Goal: Task Accomplishment & Management: Use online tool/utility

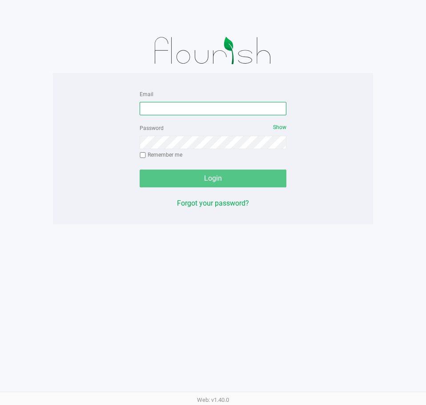
click at [202, 104] on input "Email" at bounding box center [213, 108] width 147 height 13
type input "[EMAIL_ADDRESS][DOMAIN_NAME]"
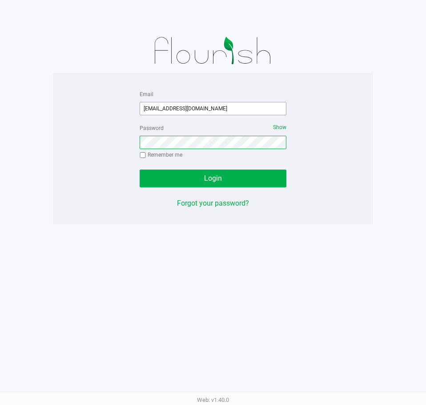
click at [140, 170] on button "Login" at bounding box center [213, 179] width 147 height 18
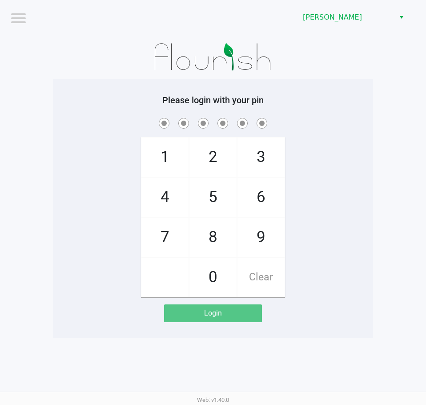
click at [304, 157] on div "1 4 7 2 5 8 0 3 6 9 Clear" at bounding box center [213, 206] width 321 height 181
checkbox input "true"
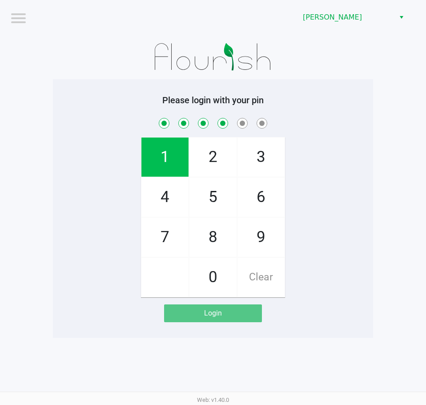
checkbox input "true"
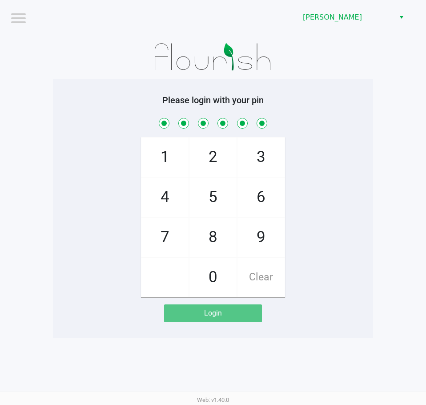
checkbox input "true"
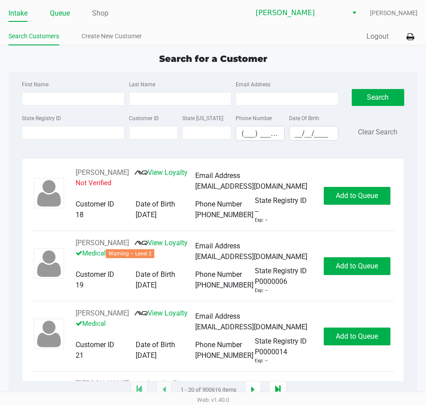
click at [62, 13] on link "Queue" at bounding box center [60, 13] width 20 height 12
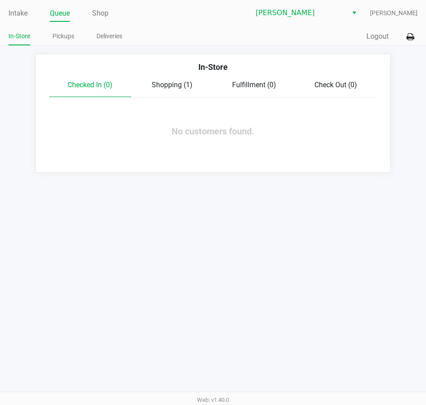
click at [191, 87] on span "Shopping (1)" at bounding box center [172, 85] width 41 height 8
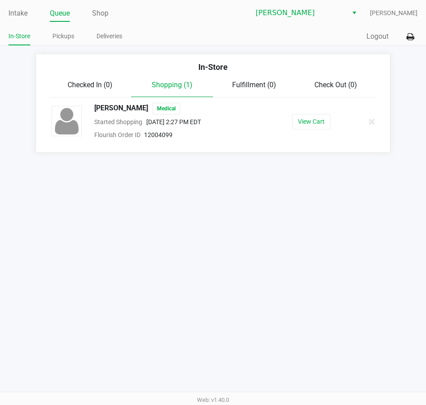
drag, startPoint x: 224, startPoint y: 225, endPoint x: 282, endPoint y: 52, distance: 183.0
click at [225, 225] on div "Intake Queue Shop [PERSON_NAME] [PERSON_NAME] In-Store Pickups Deliveries Quick…" at bounding box center [213, 202] width 426 height 405
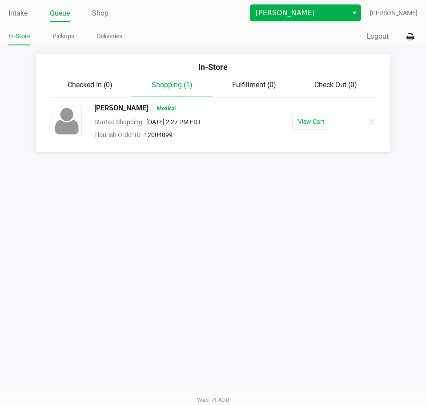
click at [289, 13] on span "[PERSON_NAME]" at bounding box center [299, 13] width 87 height 11
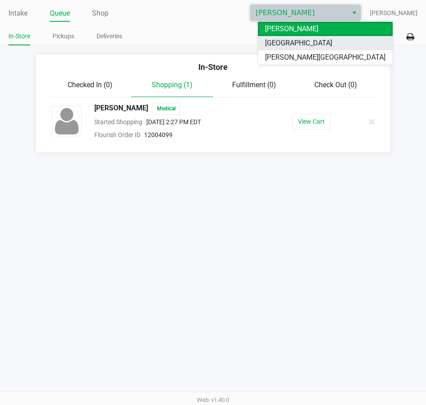
click at [299, 44] on span "[GEOGRAPHIC_DATA]" at bounding box center [298, 43] width 67 height 11
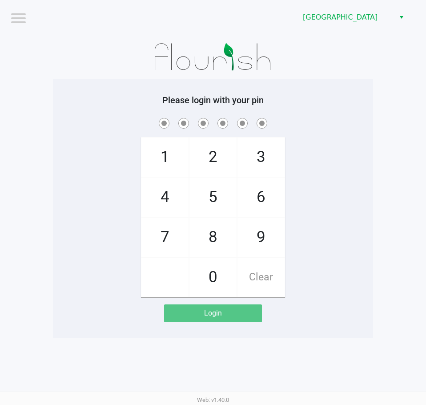
click at [354, 105] on h5 "Please login with your pin" at bounding box center [213, 100] width 307 height 11
checkbox input "true"
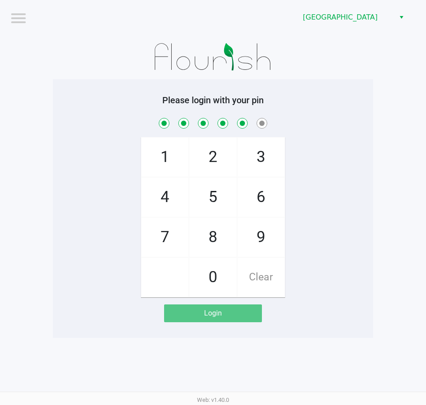
checkbox input "true"
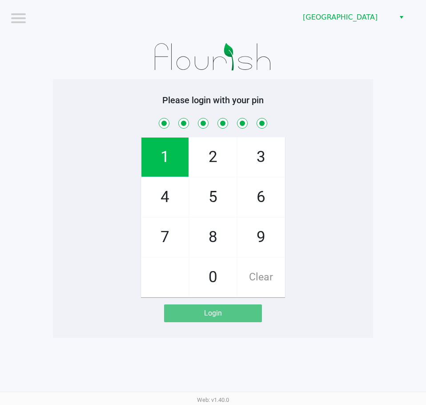
checkbox input "true"
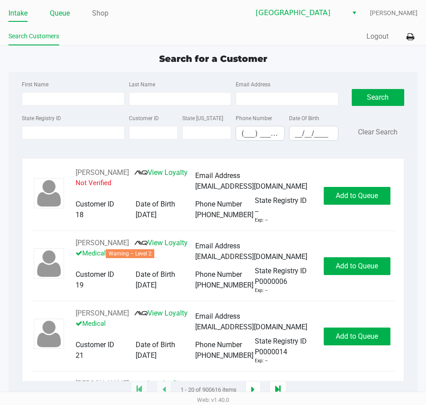
click at [64, 19] on link "Queue" at bounding box center [60, 13] width 20 height 12
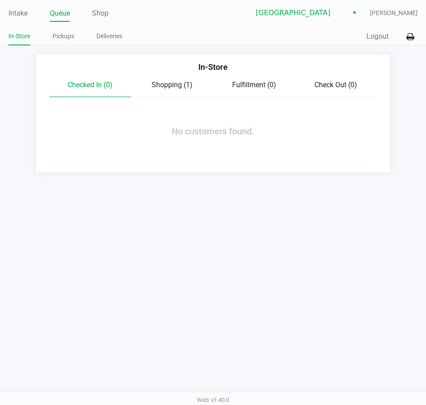
click at [169, 85] on span "Shopping (1)" at bounding box center [172, 85] width 41 height 8
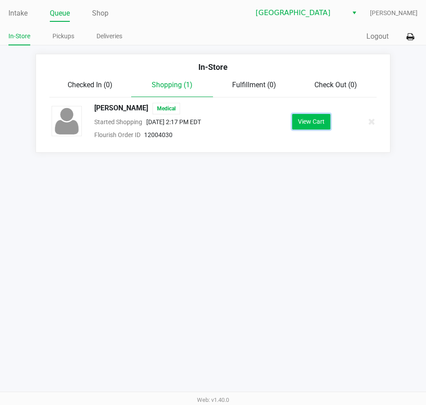
click at [317, 115] on button "View Cart" at bounding box center [311, 122] width 38 height 16
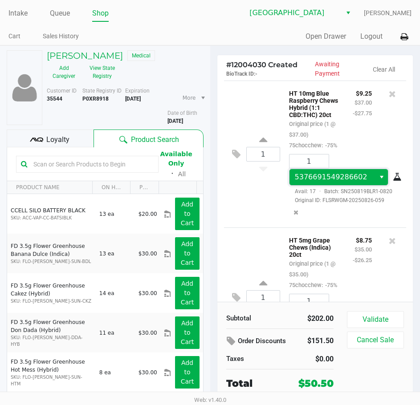
click at [330, 181] on span "5376691549286602" at bounding box center [331, 177] width 73 height 8
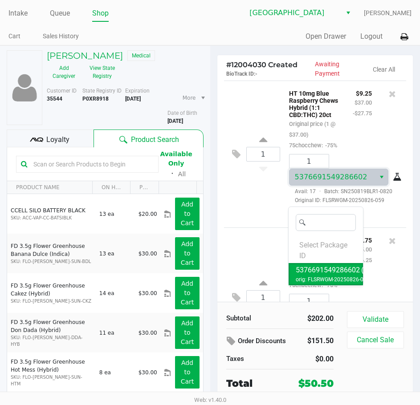
drag, startPoint x: 264, startPoint y: 230, endPoint x: 277, endPoint y: 227, distance: 14.1
click at [263, 227] on div "1 HT 10mg Blue Raspberry Chews Hybrid (1:1 CBD:THC) 20ct Original price (1 @ $3…" at bounding box center [315, 154] width 183 height 147
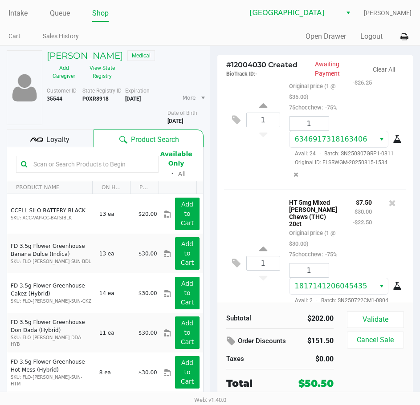
scroll to position [178, 0]
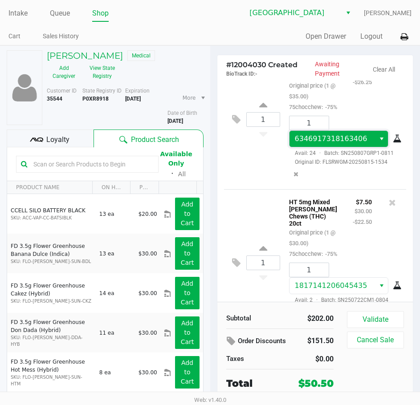
click at [317, 143] on span "6346917318163406" at bounding box center [331, 138] width 73 height 8
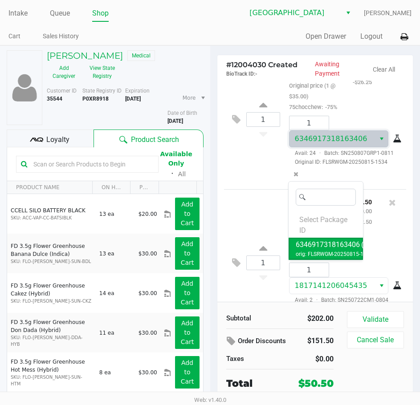
scroll to position [356, 0]
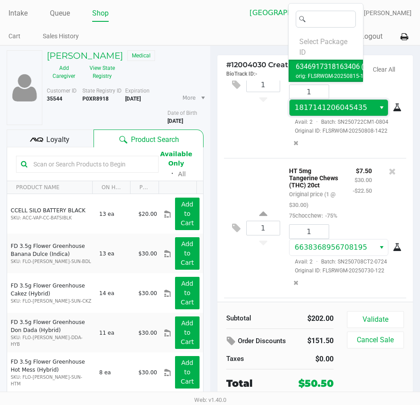
click at [317, 116] on span "1817141206045435" at bounding box center [332, 108] width 86 height 16
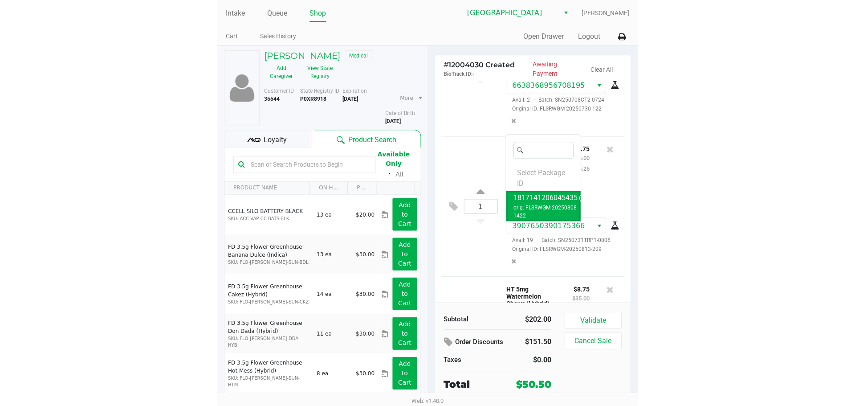
scroll to position [534, 0]
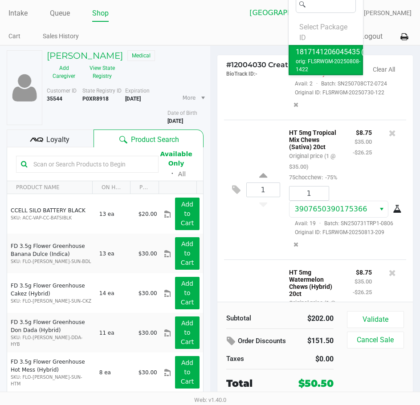
click at [337, 73] on span "6638368956708195" at bounding box center [331, 69] width 73 height 8
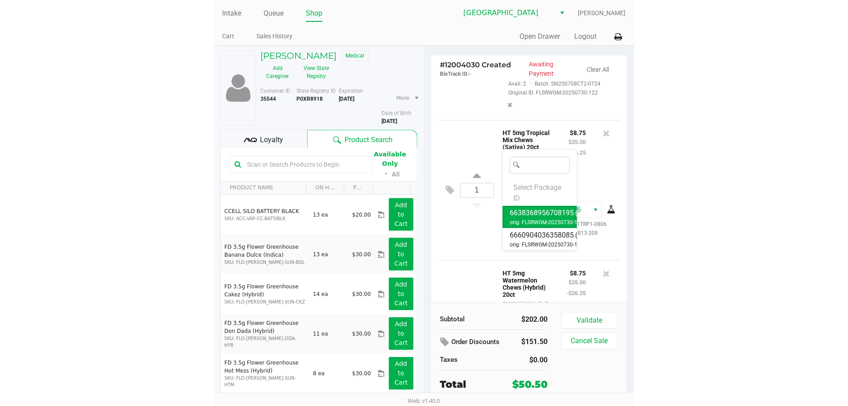
scroll to position [264, 0]
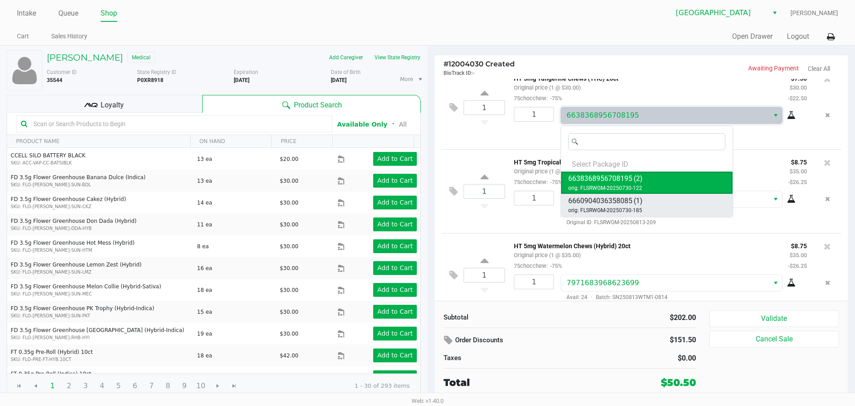
click at [426, 206] on span "(1)" at bounding box center [638, 200] width 9 height 11
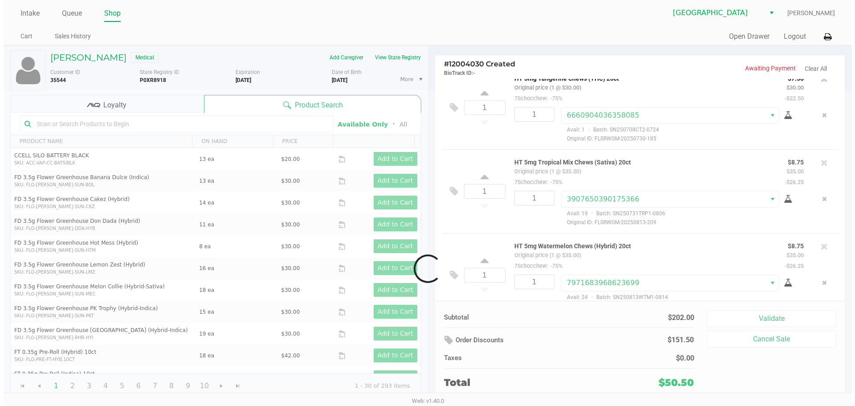
scroll to position [283, 0]
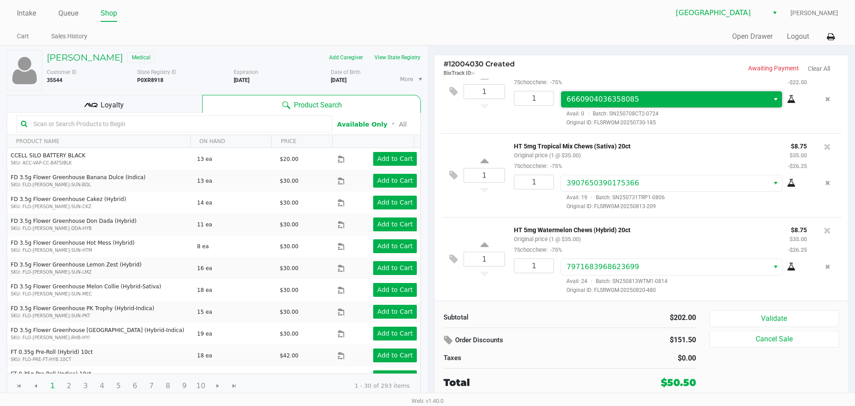
click at [426, 105] on span "6660904036358085" at bounding box center [664, 99] width 207 height 16
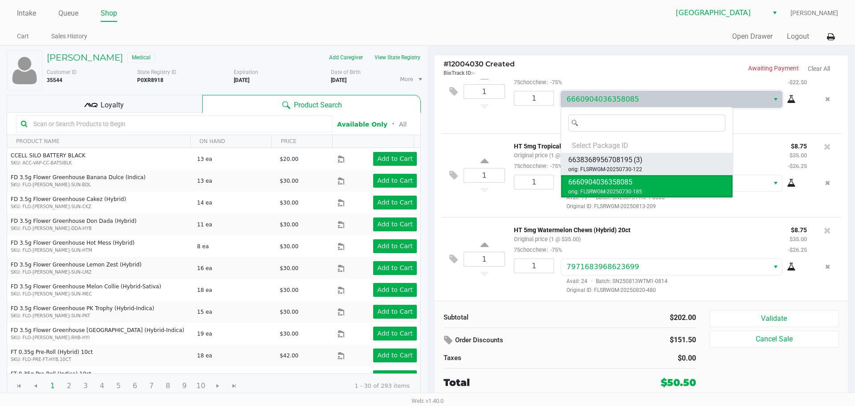
click at [426, 165] on li "6638368956708195 (3) orig: FLSRWGM-20250730-122" at bounding box center [646, 164] width 171 height 22
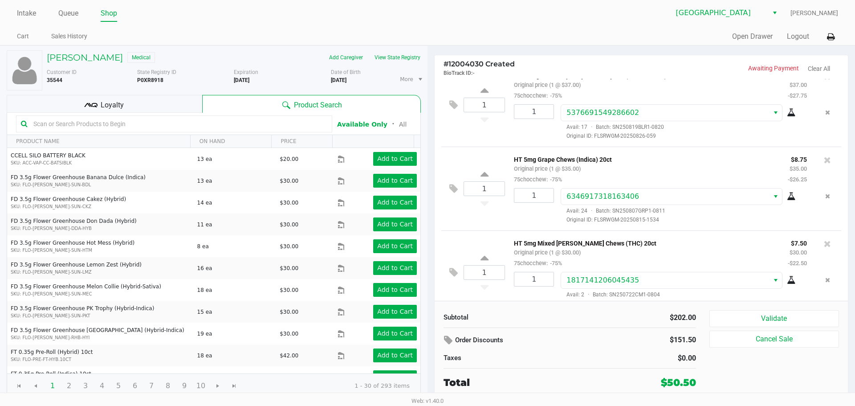
scroll to position [0, 0]
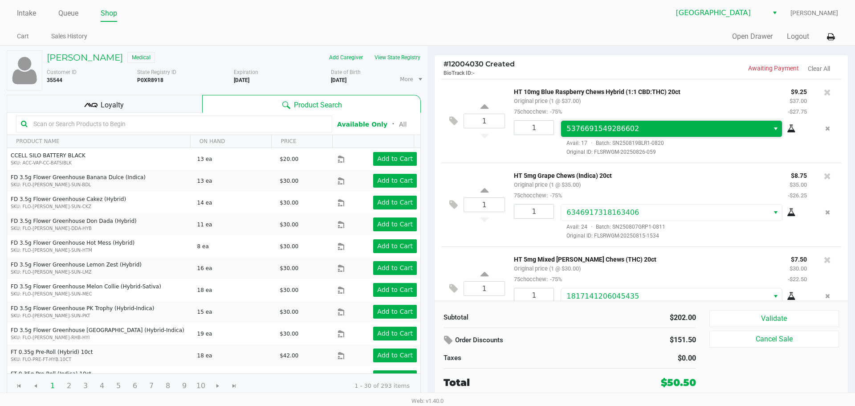
click at [426, 122] on span "5376691549286602" at bounding box center [664, 129] width 207 height 16
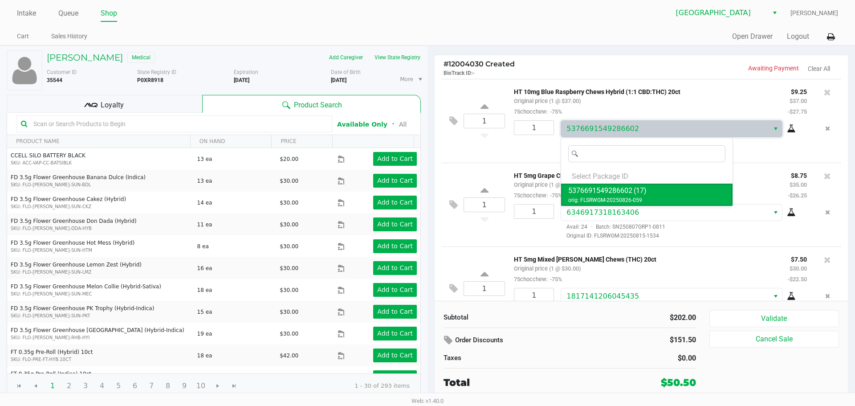
click at [426, 149] on div "1 HT 10mg Blue Raspberry Chews Hybrid (1:1 CBD:THC) 20ct Original price (1 @ $3…" at bounding box center [641, 121] width 400 height 84
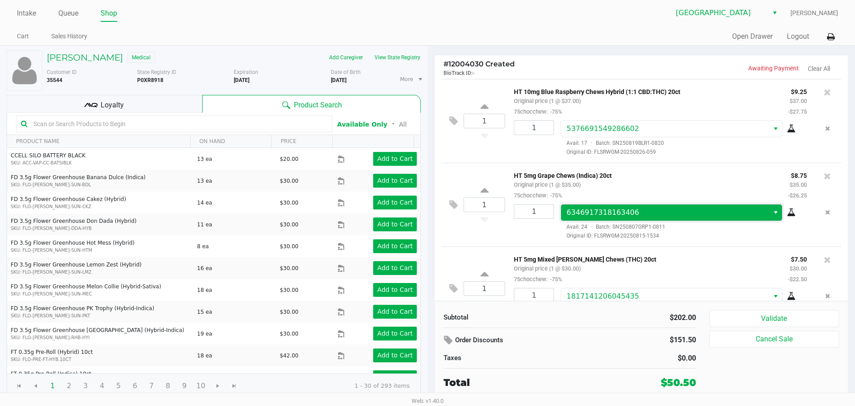
click at [426, 211] on span "6346917318163406" at bounding box center [602, 212] width 73 height 8
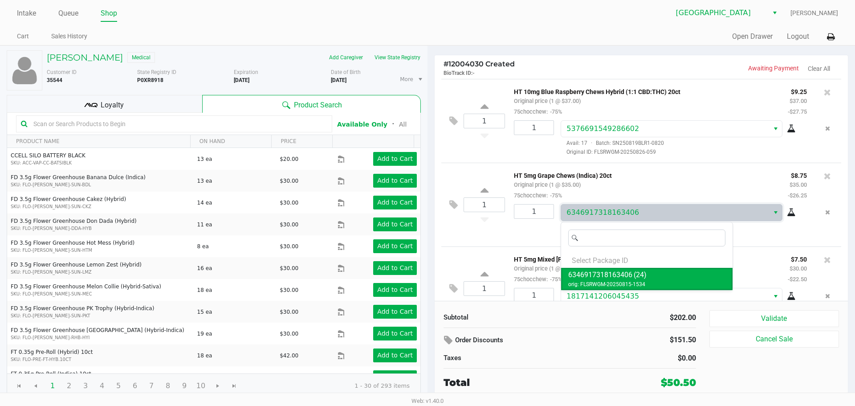
click at [426, 285] on span "orig: FLSRWGM-20250815-1534" at bounding box center [606, 284] width 77 height 8
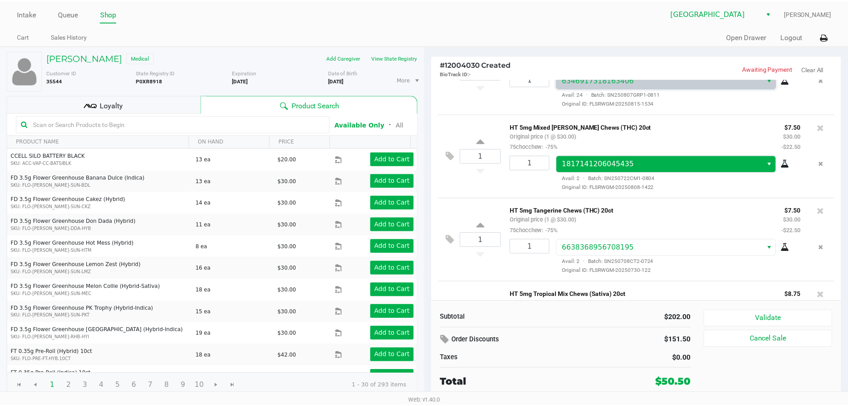
scroll to position [134, 0]
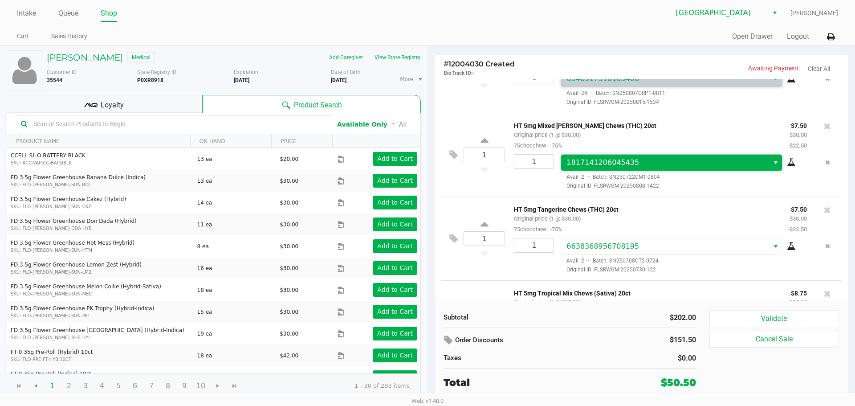
click at [426, 167] on span "1817141206045435" at bounding box center [664, 162] width 197 height 11
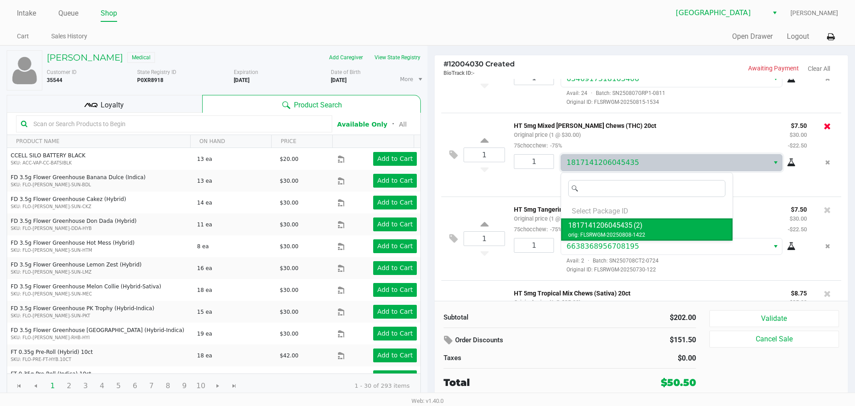
click at [426, 126] on icon at bounding box center [827, 126] width 7 height 9
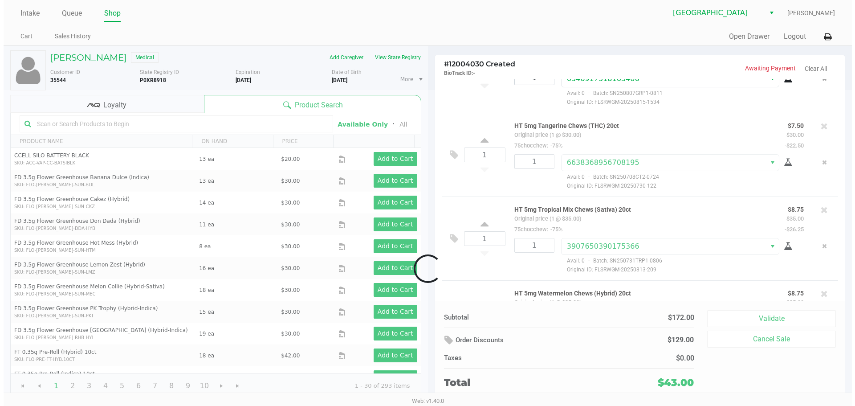
scroll to position [199, 0]
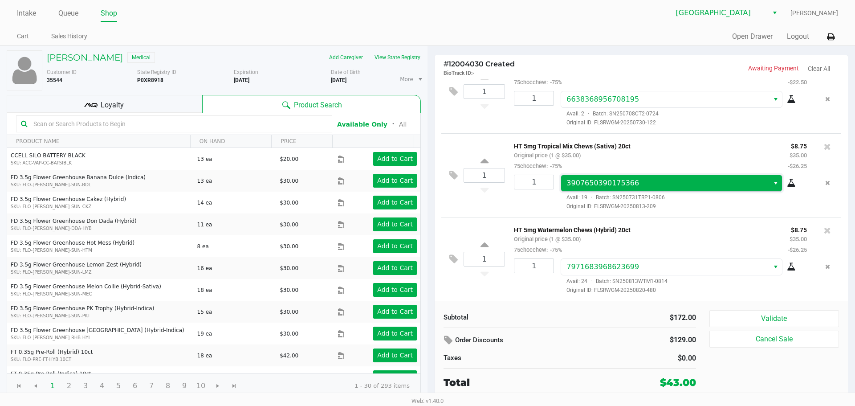
click at [426, 178] on span "3907650390175366" at bounding box center [664, 183] width 197 height 11
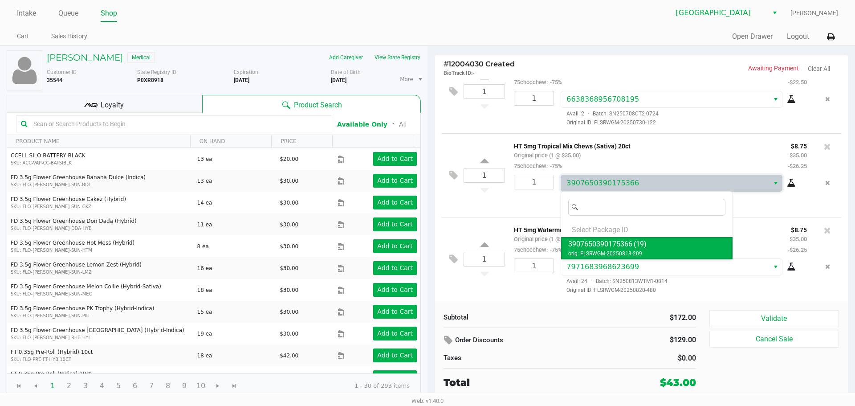
click at [426, 201] on div "1 HT 5mg Tropical Mix Chews (Sativa) 20ct Original price (1 @ $35.00) 75chocche…" at bounding box center [641, 175] width 400 height 84
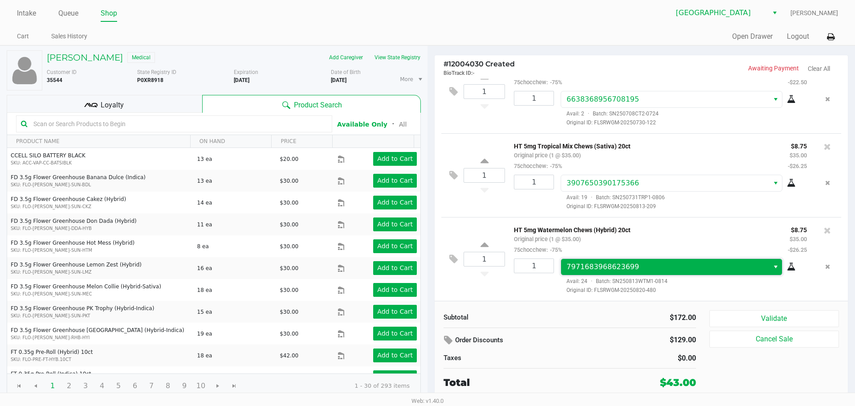
click at [426, 264] on span "7971683968623699" at bounding box center [602, 266] width 73 height 8
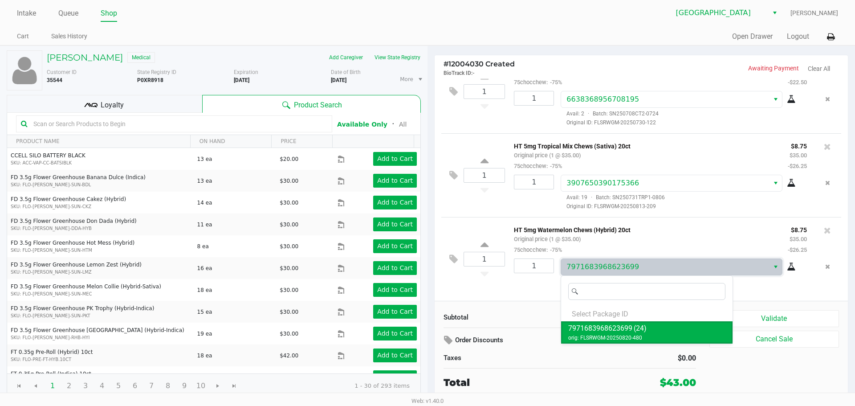
click at [426, 206] on div "1 HT 5mg Tropical Mix Chews (Sativa) 20ct Original price (1 @ $35.00) 75chocche…" at bounding box center [641, 175] width 400 height 84
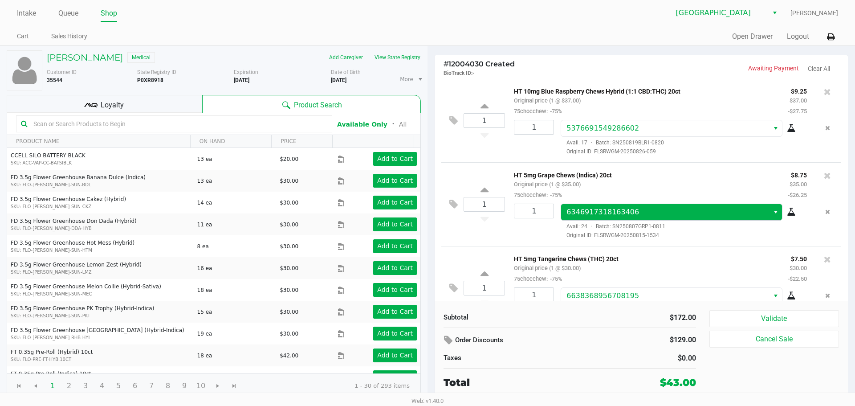
scroll to position [0, 0]
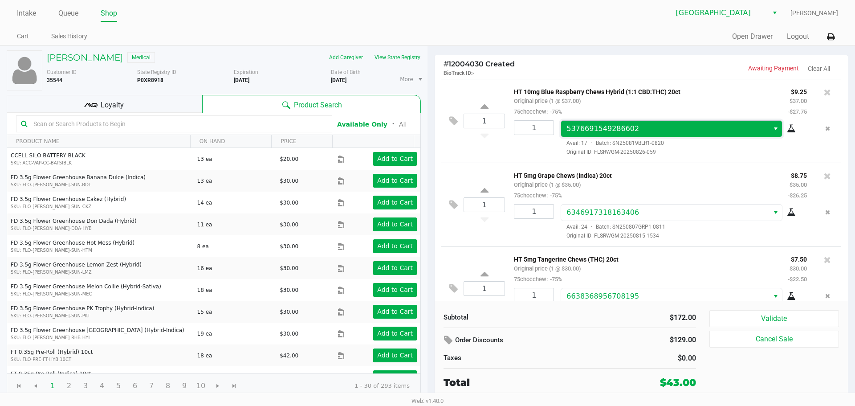
click at [426, 125] on span "5376691549286602" at bounding box center [602, 128] width 73 height 8
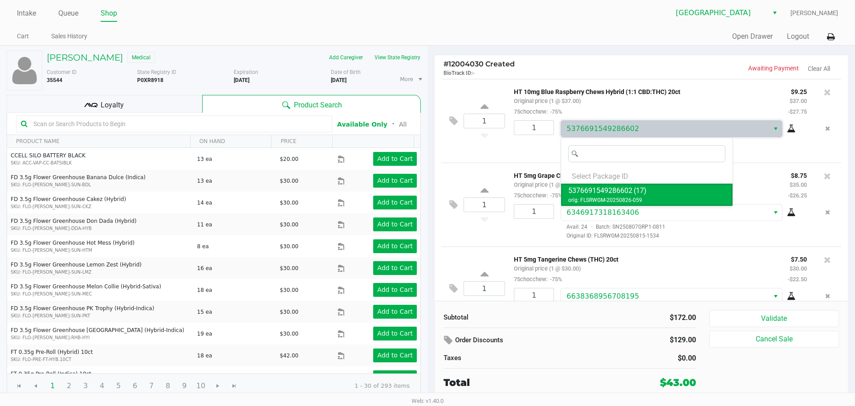
click at [426, 154] on div "1 HT 10mg Blue Raspberry Chews Hybrid (1:1 CBD:THC) 20ct Original price (1 @ $3…" at bounding box center [641, 121] width 400 height 84
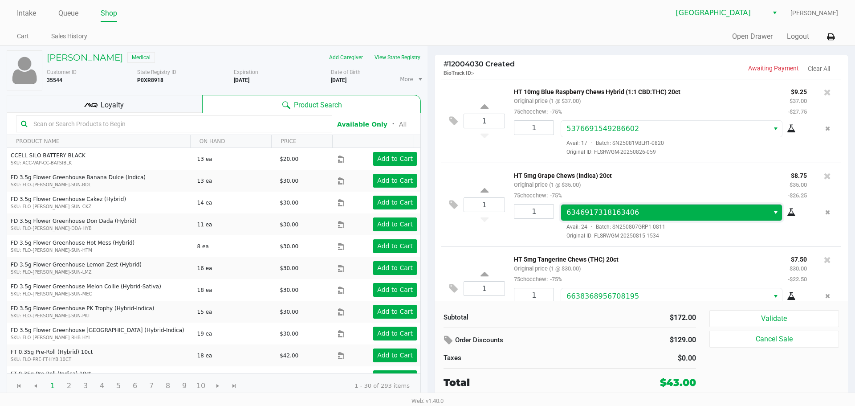
click at [426, 209] on span "6346917318163406" at bounding box center [664, 212] width 197 height 11
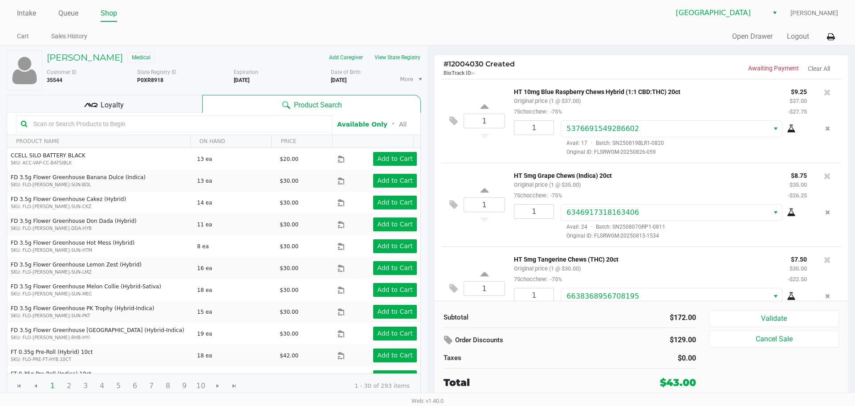
click at [426, 149] on div "1 HT 10mg Blue Raspberry Chews Hybrid (1:1 CBD:THC) 20ct Original price (1 @ $3…" at bounding box center [641, 121] width 400 height 84
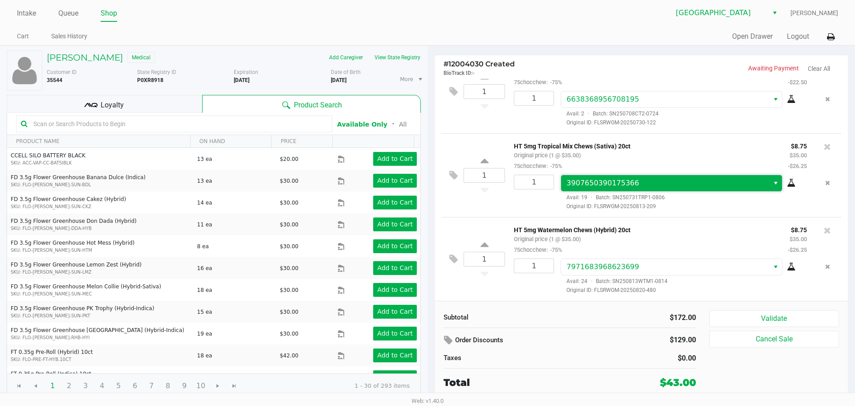
click at [426, 188] on span "3907650390175366" at bounding box center [664, 183] width 197 height 11
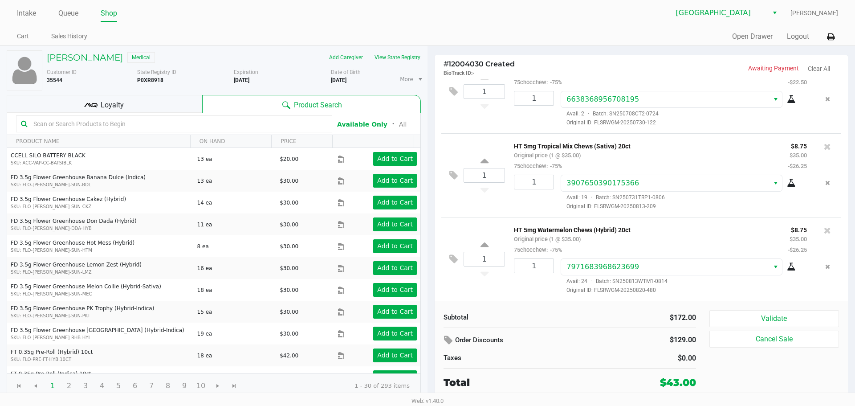
click at [426, 205] on div "1 HT 5mg Tropical Mix Chews (Sativa) 20ct Original price (1 @ $35.00) 75chocche…" at bounding box center [641, 175] width 400 height 84
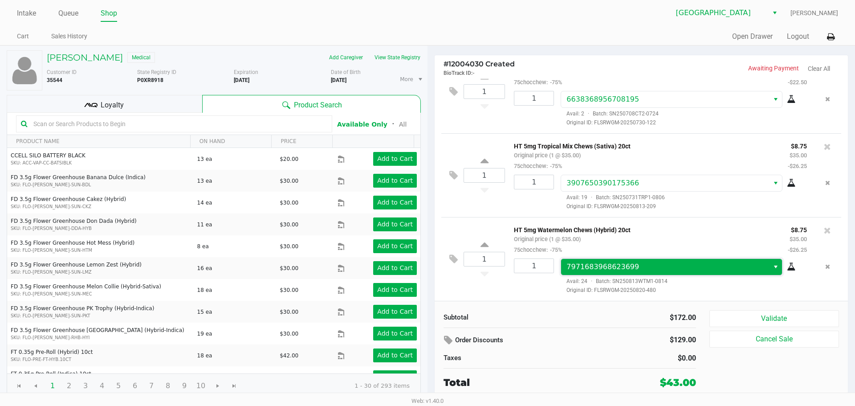
click at [426, 262] on span "7971683968623699" at bounding box center [602, 266] width 73 height 8
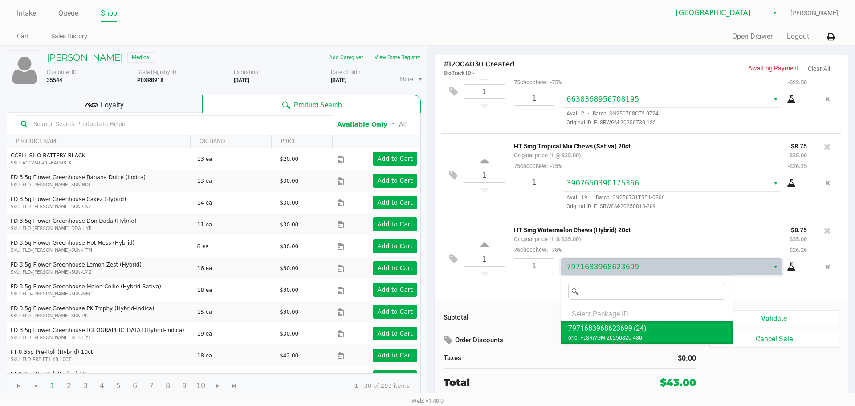
click at [426, 201] on div "1 HT 5mg Tropical Mix Chews (Sativa) 20ct Original price (1 @ $35.00) 75chocche…" at bounding box center [641, 175] width 400 height 84
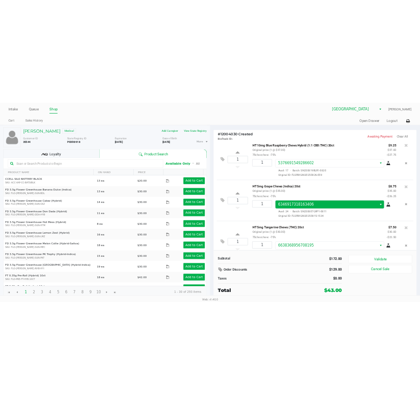
scroll to position [0, 0]
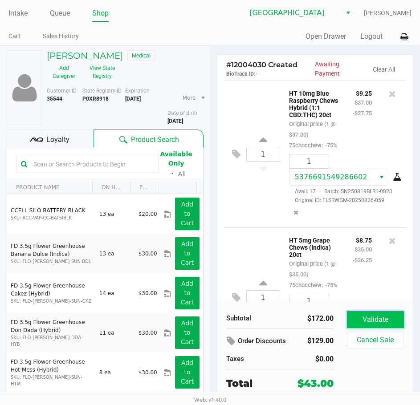
click at [378, 320] on button "Validate" at bounding box center [375, 319] width 57 height 17
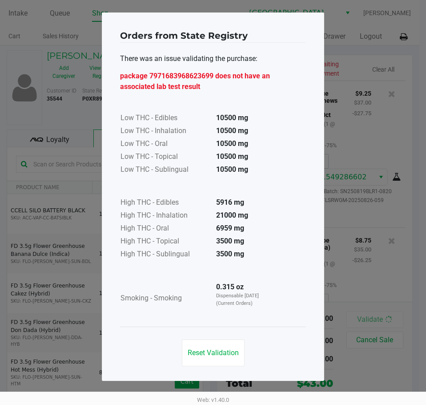
drag, startPoint x: 207, startPoint y: 89, endPoint x: 121, endPoint y: 79, distance: 86.9
click at [121, 79] on div "package 7971683968623699 does not have an associated lab test result" at bounding box center [213, 81] width 186 height 21
copy div "package 7971683968623699 does not have an associated lab test result"
click at [349, 168] on ngb-modal-window "Orders from State Registry There was an issue validating the purchase: package …" at bounding box center [213, 202] width 426 height 405
click at [206, 357] on button "Reset Validation" at bounding box center [213, 353] width 63 height 27
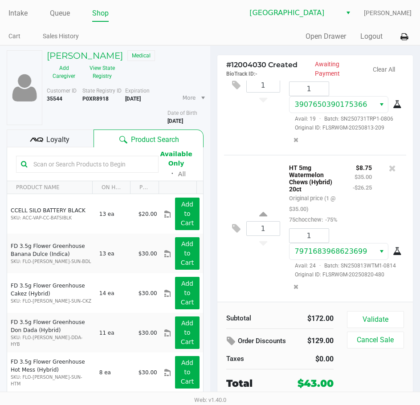
scroll to position [612, 0]
click at [389, 164] on icon at bounding box center [392, 168] width 7 height 9
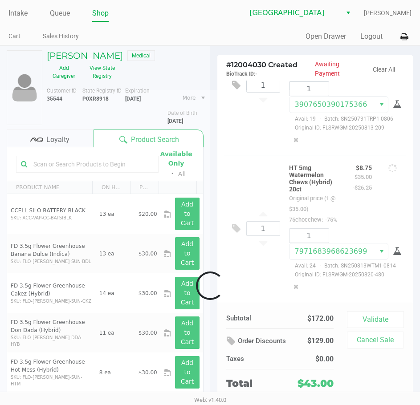
scroll to position [420, 0]
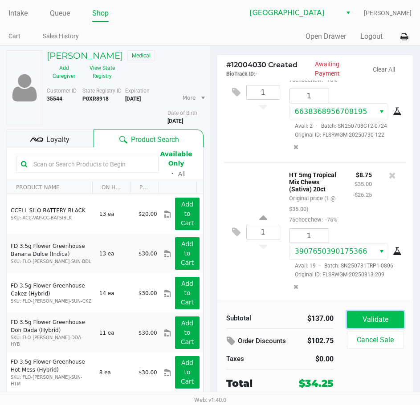
click at [365, 321] on button "Validate" at bounding box center [375, 319] width 57 height 17
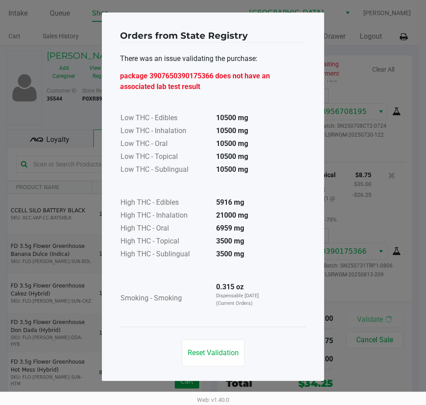
drag, startPoint x: 205, startPoint y: 87, endPoint x: 119, endPoint y: 71, distance: 87.3
click at [119, 71] on div "Orders from State Registry There was an issue validating the purchase: package …" at bounding box center [213, 196] width 223 height 369
copy div "package 3907650390175366 does not have an associated lab test result"
click at [223, 345] on button "Reset Validation" at bounding box center [213, 353] width 63 height 27
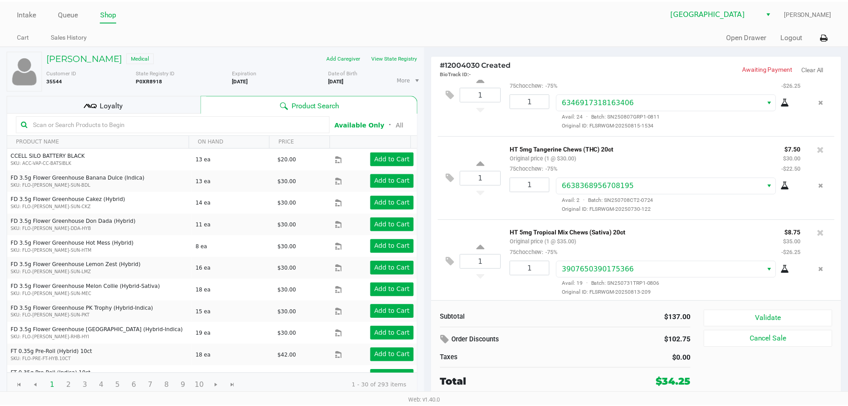
scroll to position [115, 0]
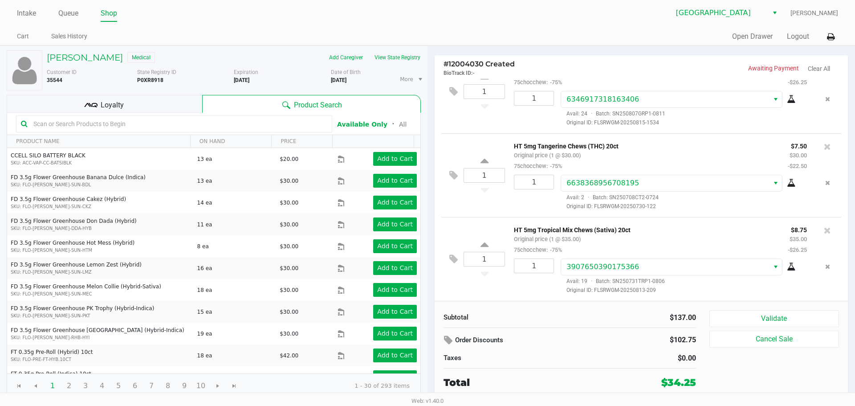
click at [426, 228] on div at bounding box center [827, 230] width 14 height 12
click at [426, 227] on icon at bounding box center [827, 230] width 7 height 9
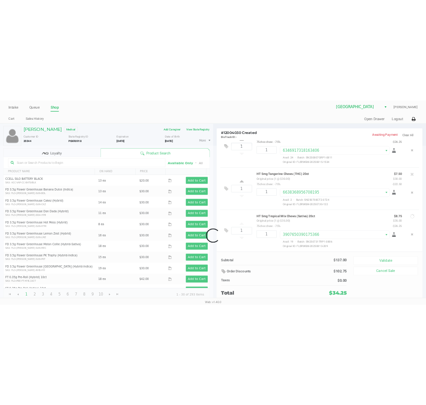
scroll to position [31, 0]
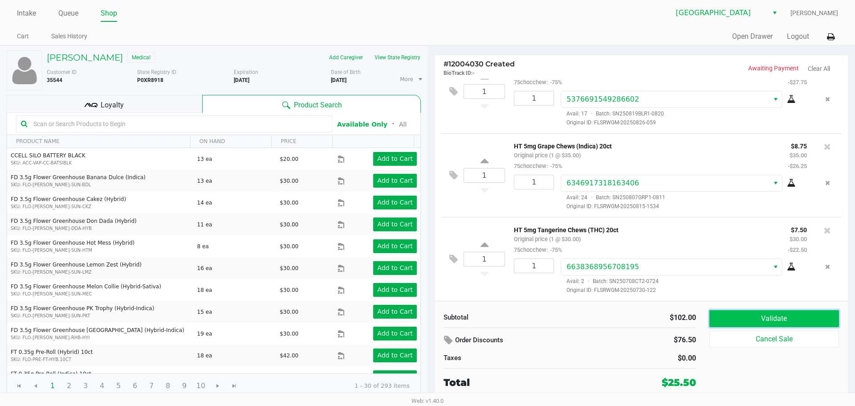
click at [426, 320] on button "Validate" at bounding box center [774, 318] width 130 height 17
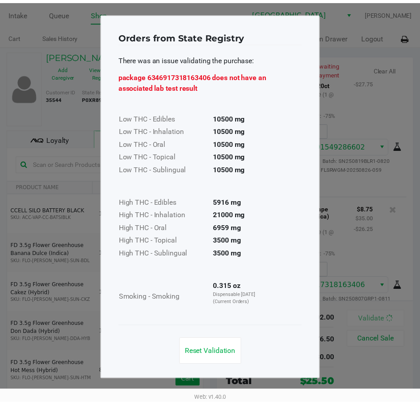
scroll to position [73, 0]
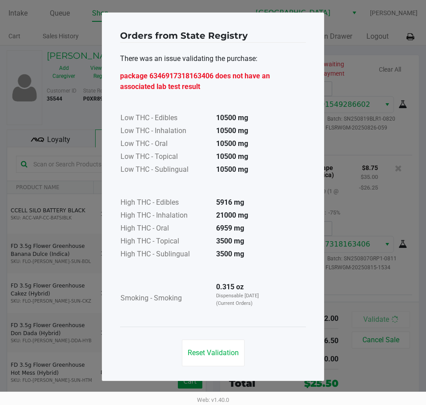
drag, startPoint x: 200, startPoint y: 89, endPoint x: 118, endPoint y: 75, distance: 83.5
click at [118, 75] on div "Orders from State Registry There was an issue validating the purchase: package …" at bounding box center [213, 196] width 223 height 369
copy div "package 6346917318163406 does not have an associated lab test result"
drag, startPoint x: 211, startPoint y: 349, endPoint x: 223, endPoint y: 317, distance: 34.8
click at [211, 349] on span "Reset Validation" at bounding box center [213, 353] width 51 height 8
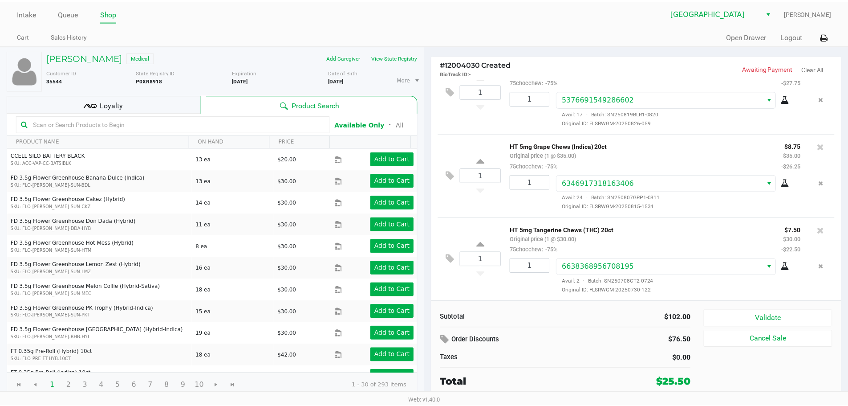
scroll to position [0, 0]
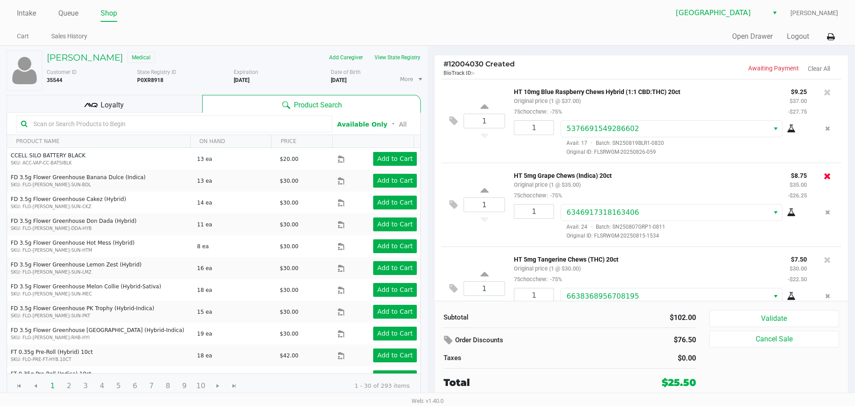
click at [426, 175] on icon at bounding box center [827, 175] width 7 height 9
click at [426, 308] on div "Subtotal $67.00 Order Discounts $50.25 Taxes $0.00 Total $16.75 Validate Cancel…" at bounding box center [641, 350] width 413 height 98
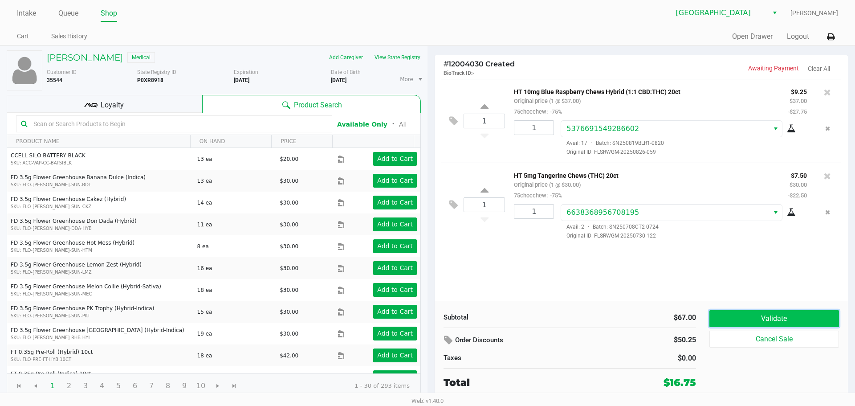
click at [426, 318] on button "Validate" at bounding box center [774, 318] width 130 height 17
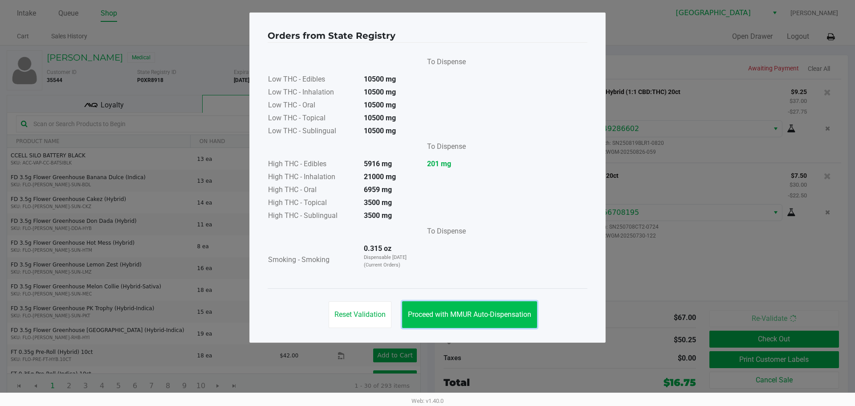
click at [426, 312] on span "Proceed with MMUR Auto-Dispensation" at bounding box center [469, 314] width 123 height 8
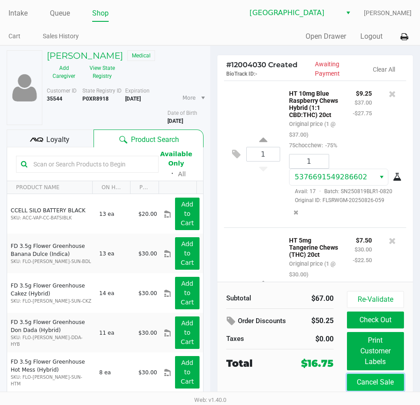
click at [374, 375] on button "Cancel Sale" at bounding box center [375, 382] width 57 height 17
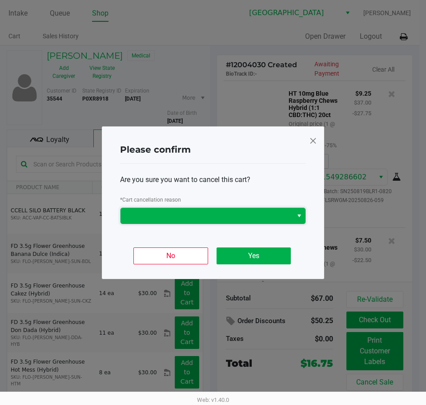
click at [260, 216] on span at bounding box center [207, 216] width 162 height 11
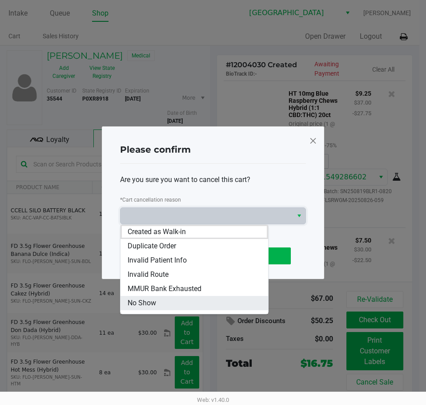
click at [184, 306] on li "No Show" at bounding box center [195, 303] width 148 height 14
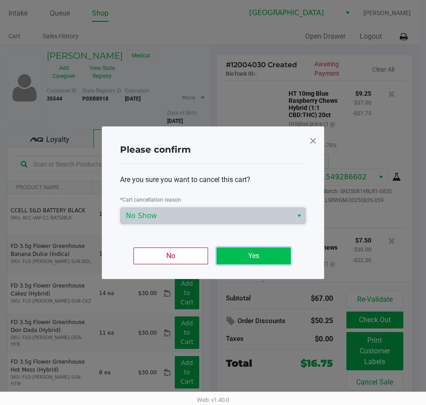
click at [235, 259] on button "Yes" at bounding box center [254, 256] width 74 height 17
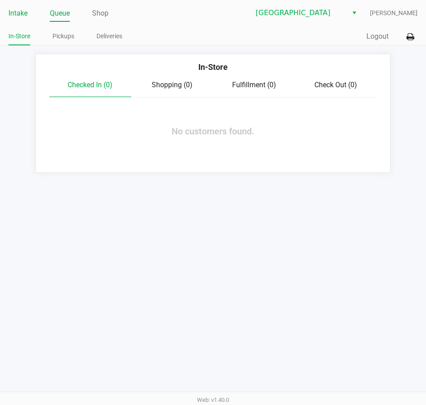
click at [11, 7] on li "Intake" at bounding box center [17, 14] width 19 height 16
click at [11, 17] on link "Intake" at bounding box center [17, 13] width 19 height 12
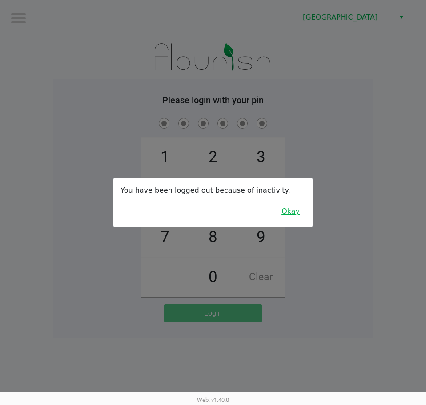
click at [286, 210] on button "Okay" at bounding box center [291, 211] width 30 height 17
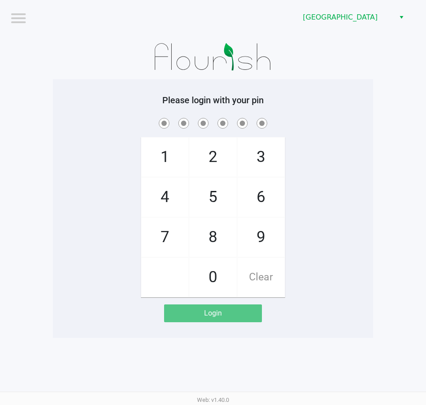
click at [352, 177] on div "1 4 7 2 5 8 0 3 6 9 Clear" at bounding box center [213, 206] width 321 height 181
checkbox input "true"
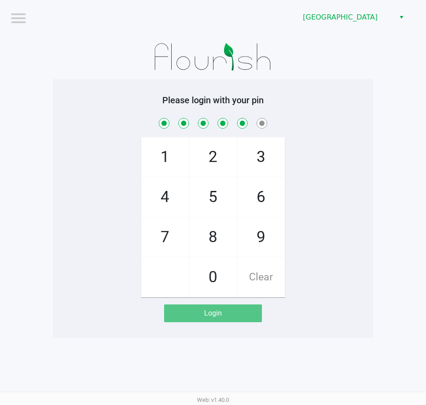
checkbox input "true"
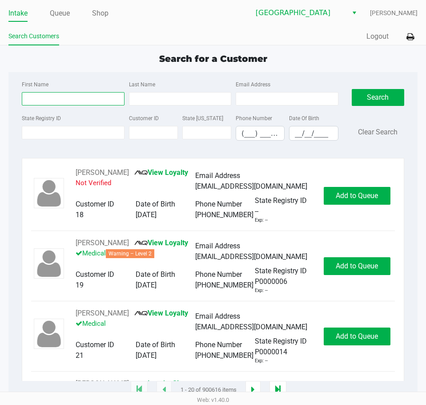
click at [73, 100] on input "First Name" at bounding box center [73, 98] width 102 height 13
type input "[PERSON_NAME]"
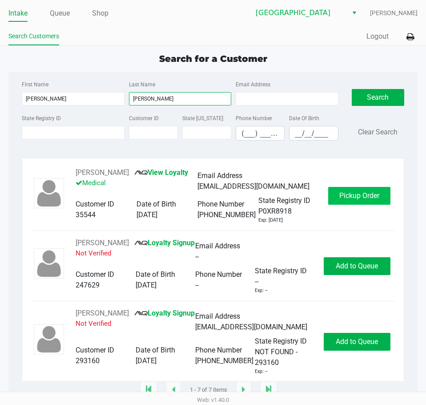
type input "[PERSON_NAME]"
click at [360, 200] on span "Pickup Order" at bounding box center [360, 195] width 40 height 8
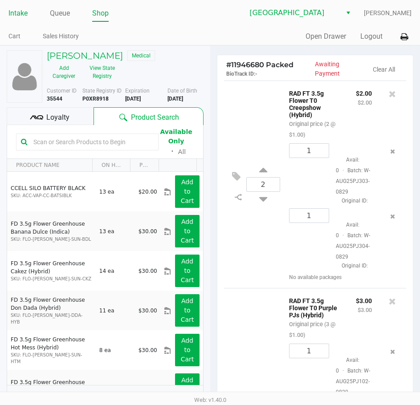
click at [15, 12] on link "Intake" at bounding box center [17, 13] width 19 height 12
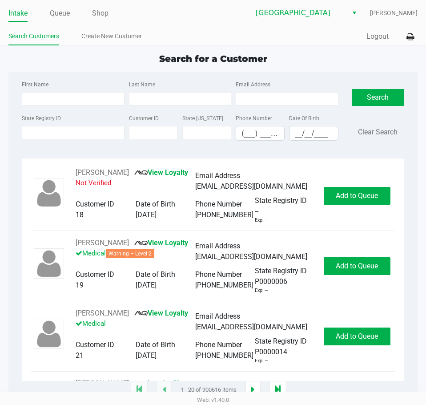
click at [58, 91] on div "First Name" at bounding box center [73, 92] width 107 height 27
click at [54, 98] on input "First Name" at bounding box center [73, 98] width 102 height 13
type input "[PERSON_NAME]"
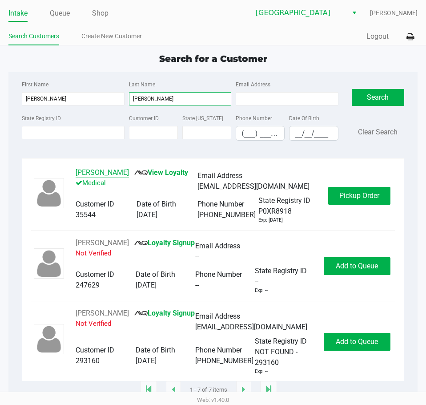
type input "[PERSON_NAME]"
click at [110, 175] on button "[PERSON_NAME]" at bounding box center [102, 172] width 53 height 11
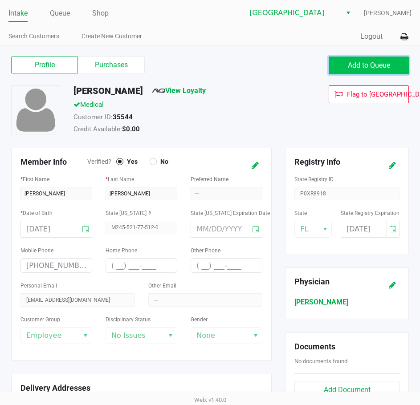
click at [363, 63] on span "Add to Queue" at bounding box center [369, 65] width 42 height 8
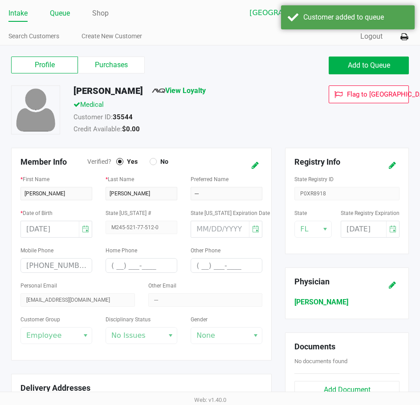
click at [61, 13] on link "Queue" at bounding box center [60, 13] width 20 height 12
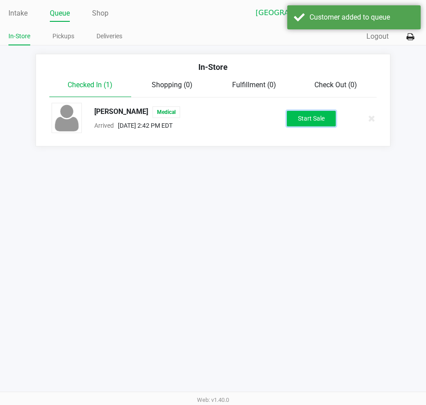
click at [312, 119] on button "Start Sale" at bounding box center [311, 119] width 49 height 16
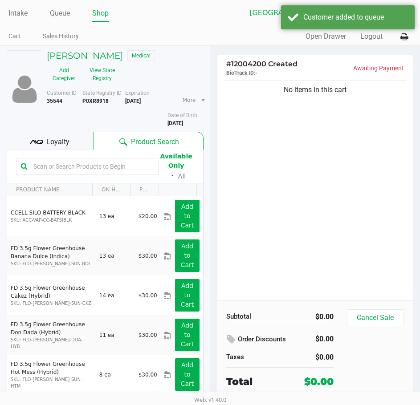
click at [36, 172] on input "text" at bounding box center [92, 166] width 124 height 13
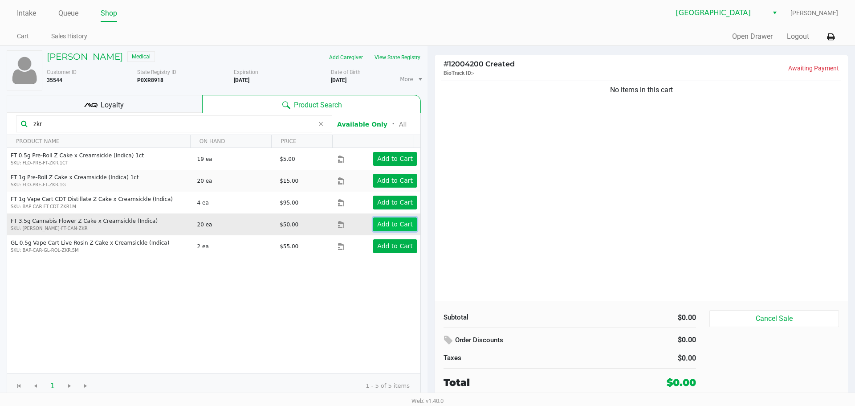
click at [378, 223] on app-button-loader "Add to Cart" at bounding box center [395, 223] width 36 height 7
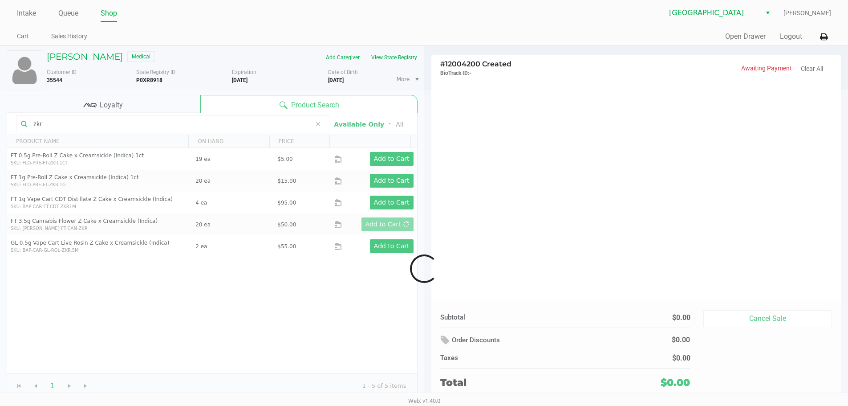
click at [426, 242] on div at bounding box center [424, 268] width 848 height 357
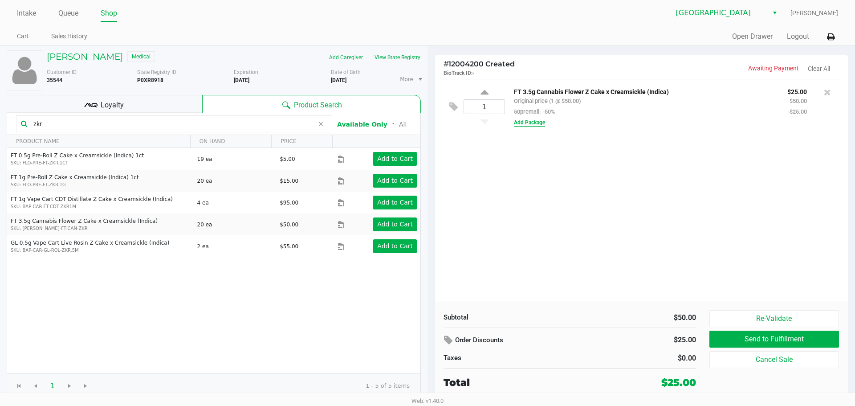
click at [426, 121] on button "Add Package" at bounding box center [529, 122] width 31 height 8
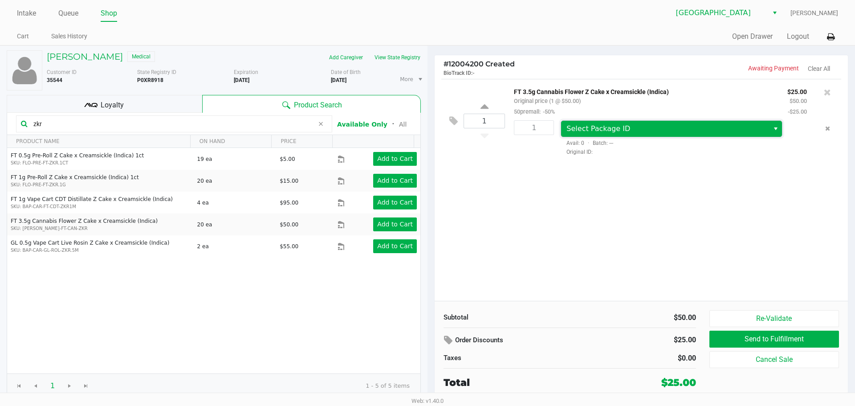
click at [426, 127] on span "Select Package ID" at bounding box center [598, 128] width 64 height 8
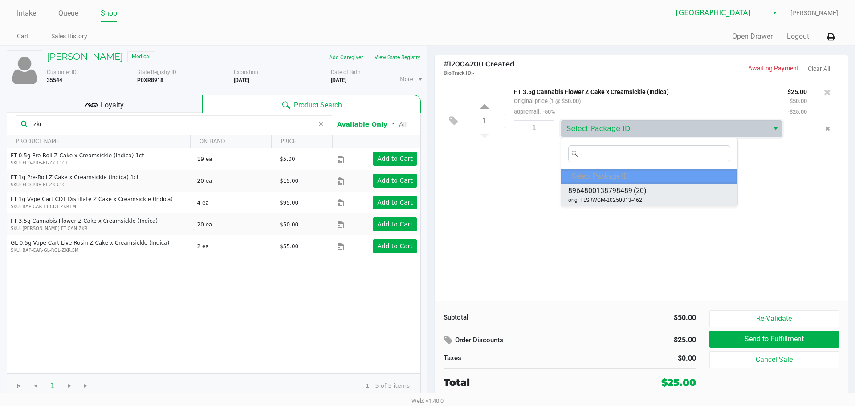
click at [426, 191] on span "8964800138798489" at bounding box center [600, 190] width 64 height 11
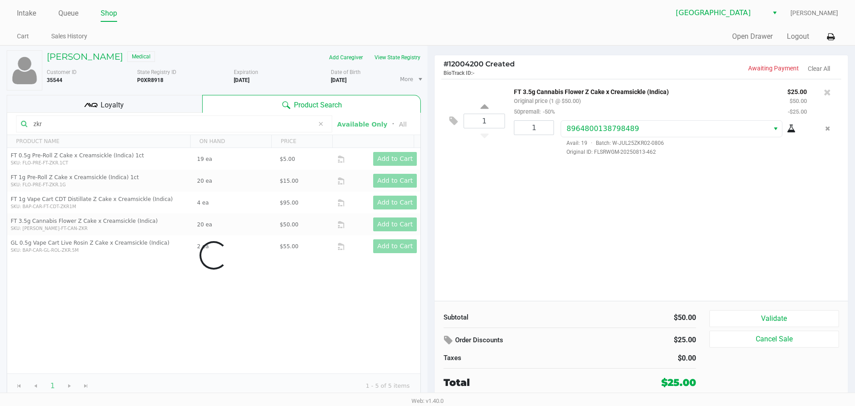
click at [426, 227] on div "1 FT 3.5g Cannabis Flower Z Cake x Creamsickle (Indica) Original price (1 @ $50…" at bounding box center [641, 190] width 413 height 222
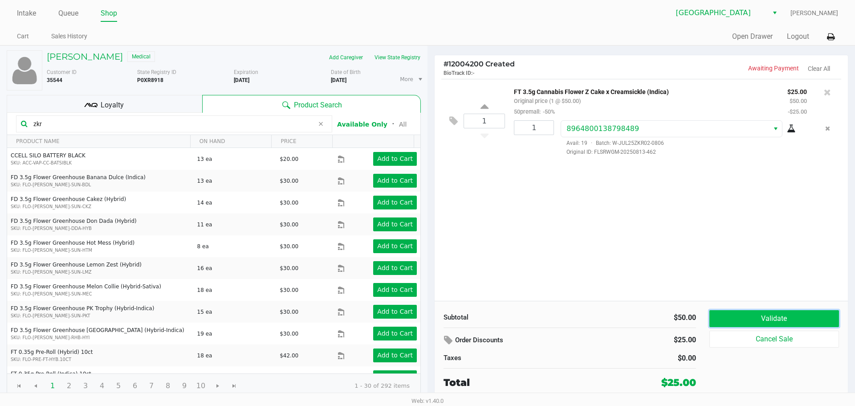
click at [426, 319] on button "Validate" at bounding box center [774, 318] width 130 height 17
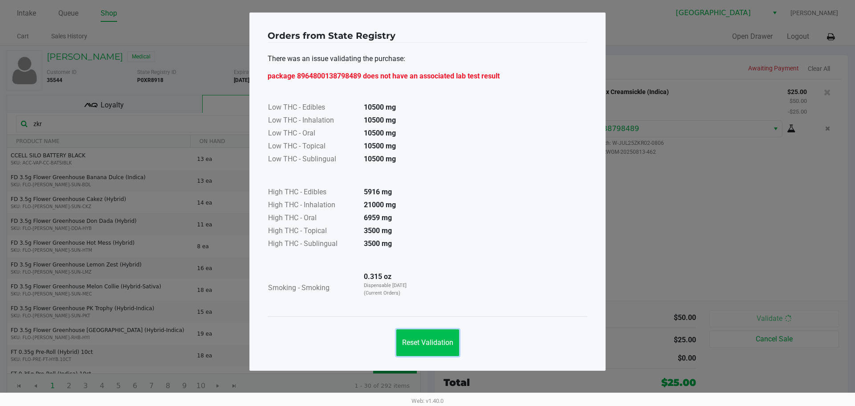
click at [411, 342] on span "Reset Validation" at bounding box center [427, 342] width 51 height 8
click at [426, 229] on div "Low THC - Edibles 10500 mg Low THC - Inhalation 10500 mg Low THC - Oral 10500 m…" at bounding box center [428, 193] width 320 height 224
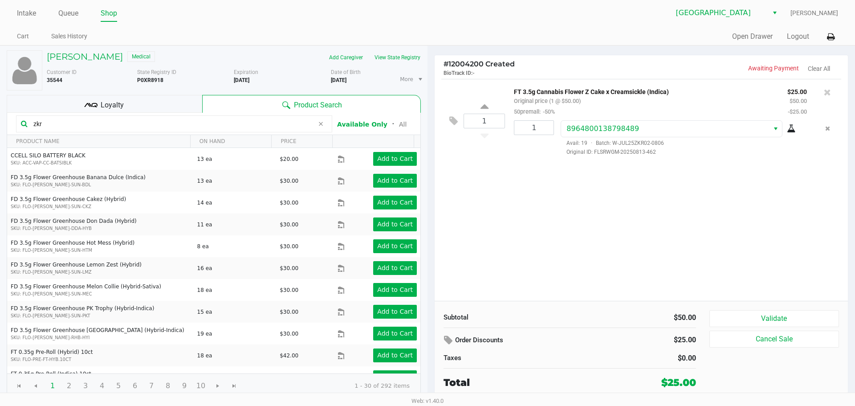
click at [0, 114] on div "[PERSON_NAME] Medical Add Caregiver View State Registry Customer ID 35544 State…" at bounding box center [213, 224] width 427 height 357
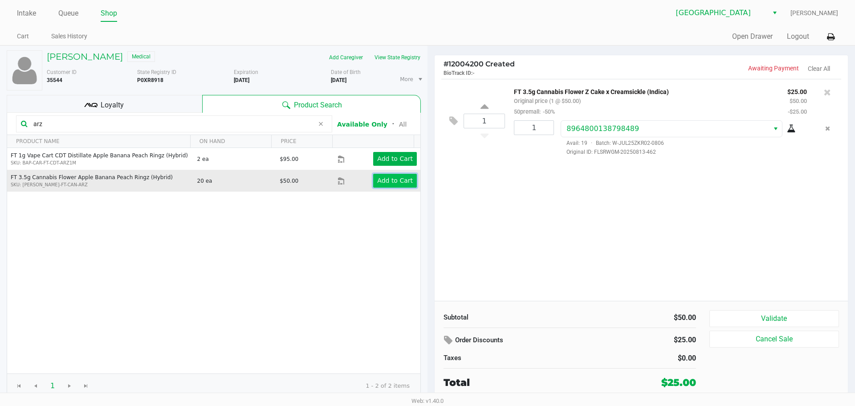
click at [395, 183] on app-button-loader "Add to Cart" at bounding box center [395, 180] width 36 height 7
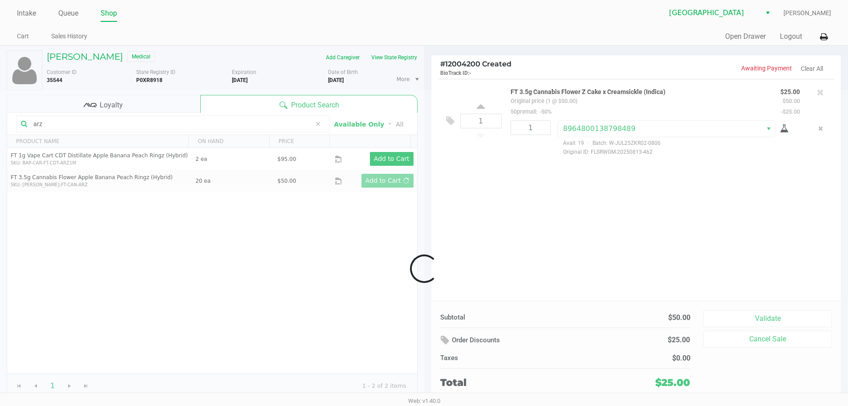
click at [372, 281] on div at bounding box center [424, 268] width 848 height 357
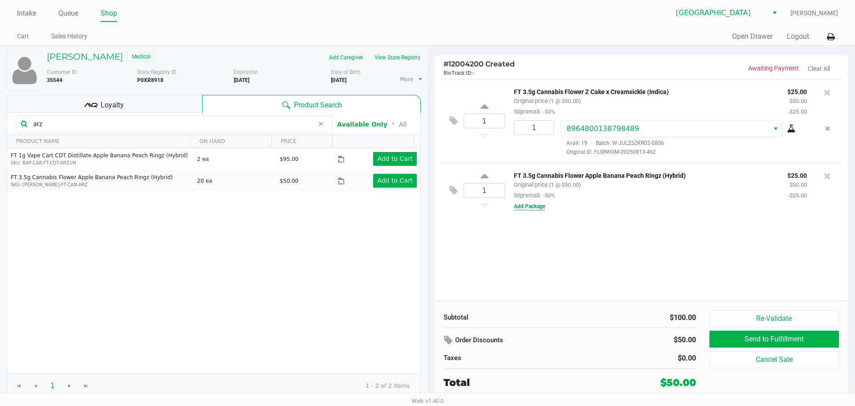
click at [426, 206] on button "Add Package" at bounding box center [529, 206] width 31 height 8
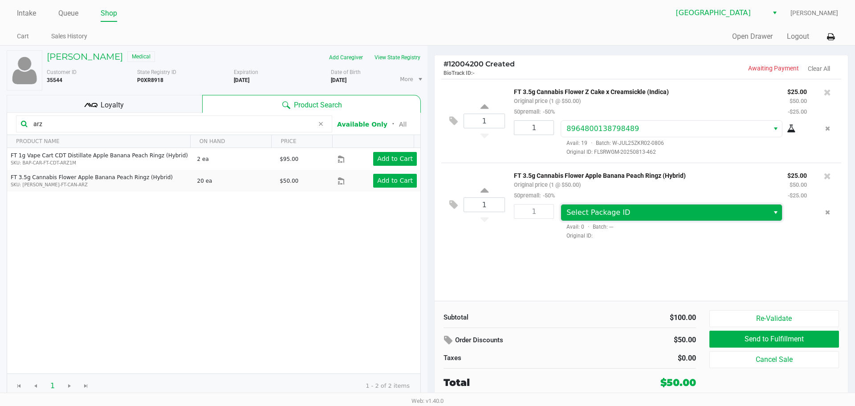
click at [426, 212] on span "Select Package ID" at bounding box center [598, 212] width 64 height 8
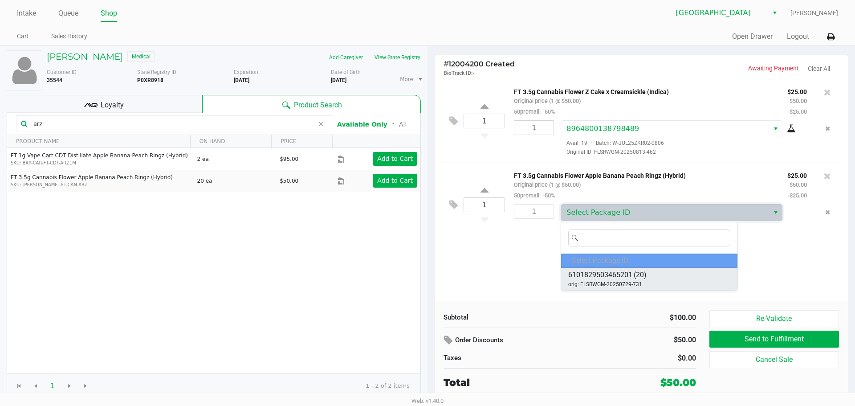
click at [426, 281] on span "orig: FLSRWGM-20250729-731" at bounding box center [605, 284] width 74 height 8
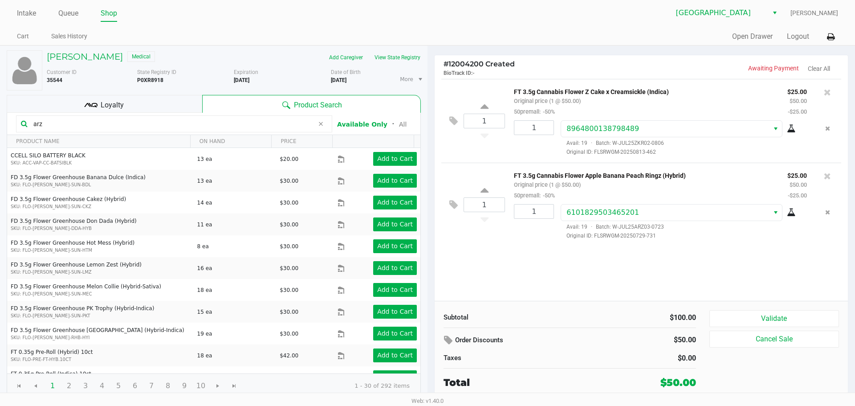
drag, startPoint x: 551, startPoint y: 272, endPoint x: 272, endPoint y: 223, distance: 282.8
click at [426, 272] on div "1 FT 3.5g Cannabis Flower Z Cake x Creamsickle (Indica) Original price (1 @ $50…" at bounding box center [641, 190] width 413 height 222
drag, startPoint x: 54, startPoint y: 123, endPoint x: 0, endPoint y: 106, distance: 57.0
click at [0, 121] on div "[PERSON_NAME] Medical Add Caregiver View State Registry Customer ID 35544 State…" at bounding box center [213, 224] width 427 height 357
click at [426, 321] on button "Validate" at bounding box center [774, 318] width 130 height 17
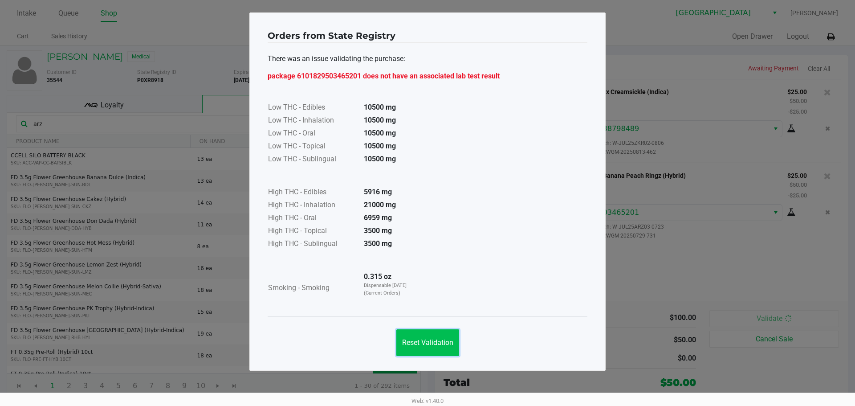
click at [426, 341] on span "Reset Validation" at bounding box center [427, 342] width 51 height 8
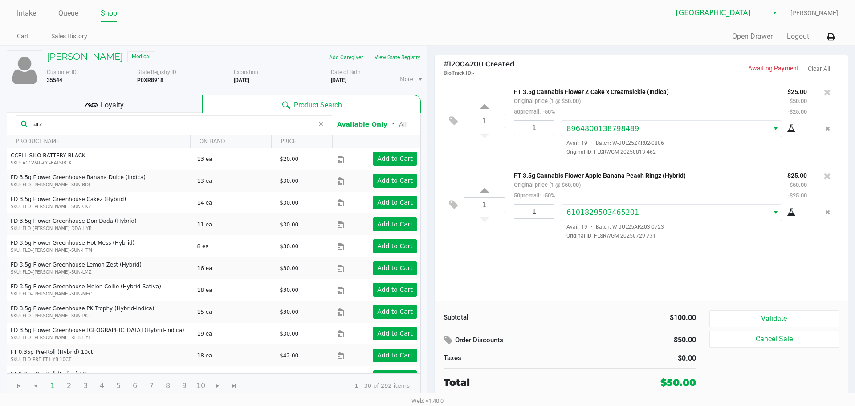
drag, startPoint x: 613, startPoint y: 275, endPoint x: 824, endPoint y: 130, distance: 255.5
click at [426, 275] on div "1 FT 3.5g Cannabis Flower Z Cake x Creamsickle (Indica) Original price (1 @ $50…" at bounding box center [641, 190] width 413 height 222
click at [426, 90] on icon at bounding box center [827, 92] width 7 height 9
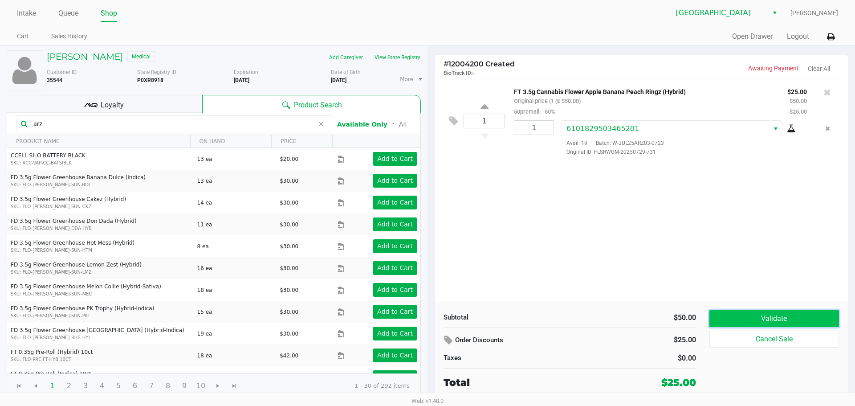
click at [426, 322] on button "Validate" at bounding box center [774, 318] width 130 height 17
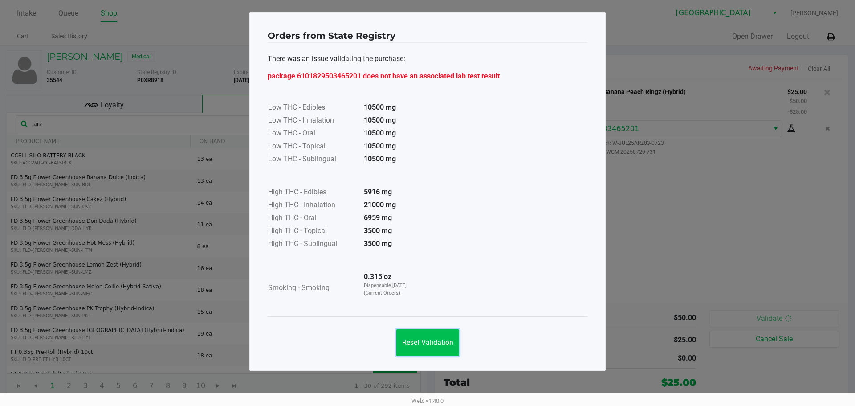
click at [426, 341] on span "Reset Validation" at bounding box center [427, 342] width 51 height 8
click at [426, 229] on ngb-modal-window "Orders from State Registry There was an issue validating the purchase: package …" at bounding box center [427, 203] width 855 height 406
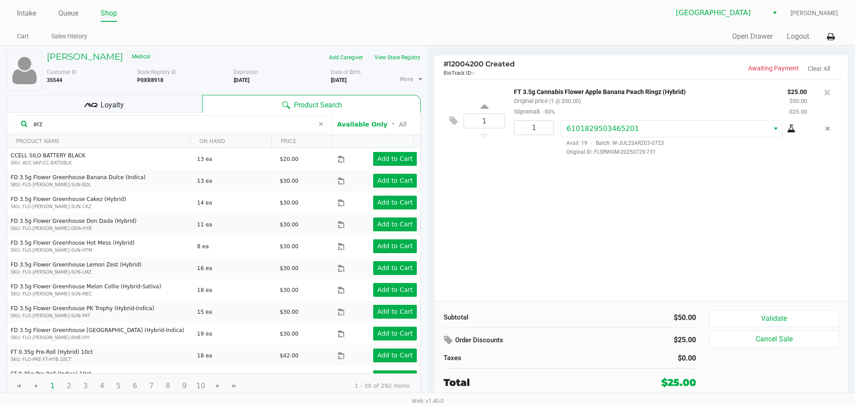
drag, startPoint x: 747, startPoint y: 178, endPoint x: 782, endPoint y: 87, distance: 97.6
click at [426, 178] on div "1 FT 3.5g Cannabis Flower Apple Banana Peach Ringz (Hybrid) Original price (1 @…" at bounding box center [641, 190] width 413 height 222
click at [426, 89] on icon at bounding box center [827, 92] width 7 height 9
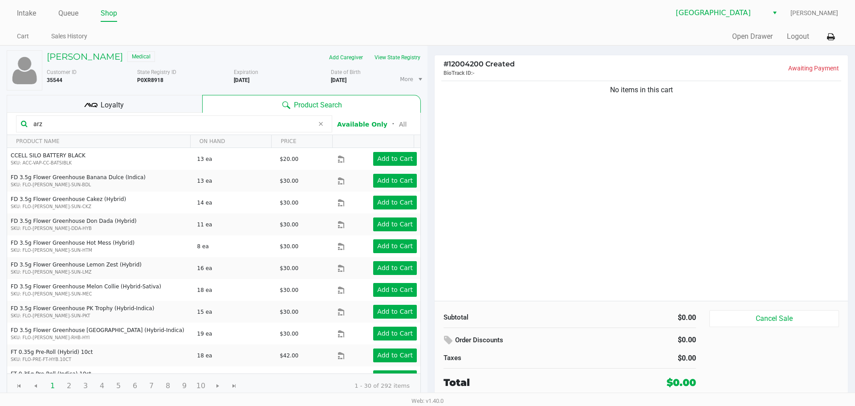
drag, startPoint x: 62, startPoint y: 122, endPoint x: 0, endPoint y: 122, distance: 61.9
click at [0, 122] on div "[PERSON_NAME] Medical Add Caregiver View State Registry Customer ID 35544 State…" at bounding box center [213, 224] width 427 height 357
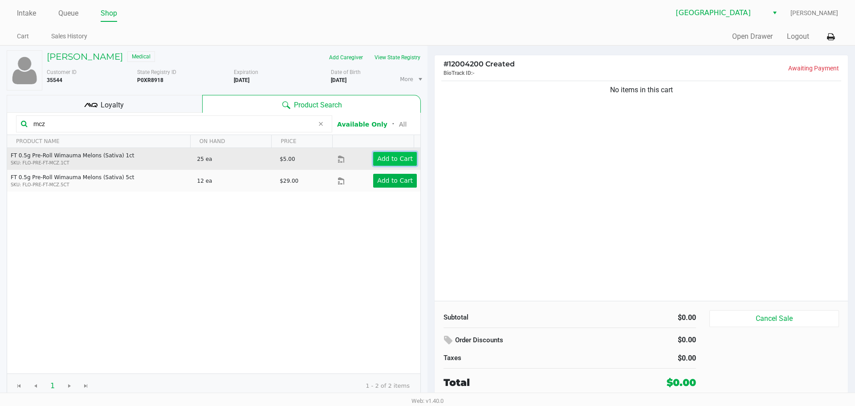
click at [402, 161] on app-button-loader "Add to Cart" at bounding box center [395, 158] width 36 height 7
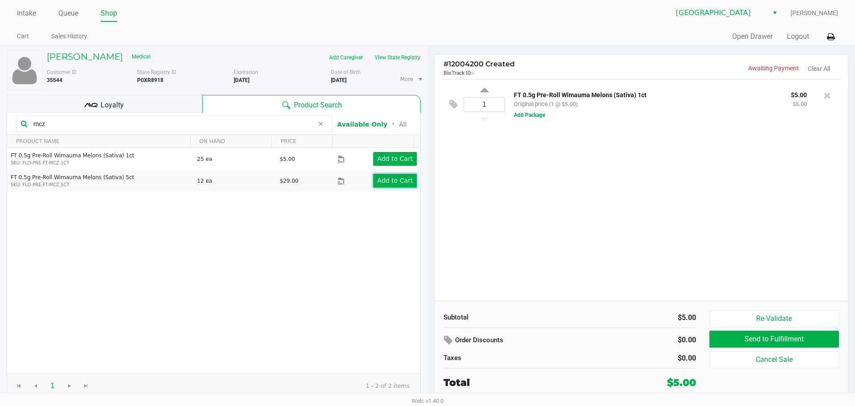
click at [391, 184] on app-button-loader "Add to Cart" at bounding box center [395, 180] width 36 height 7
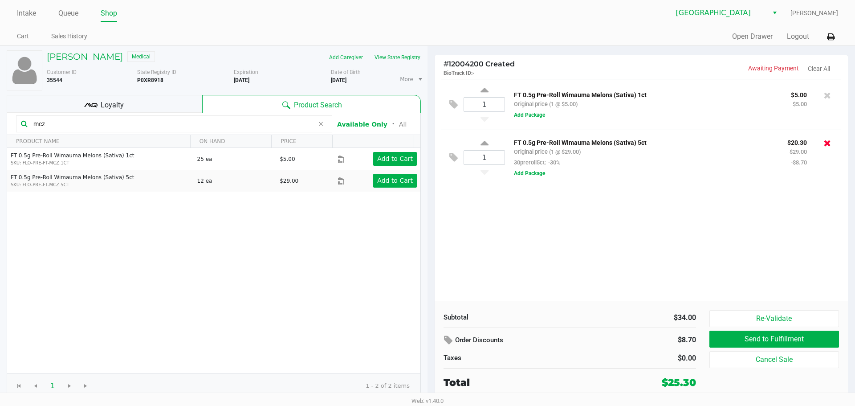
click at [426, 143] on icon at bounding box center [827, 142] width 7 height 9
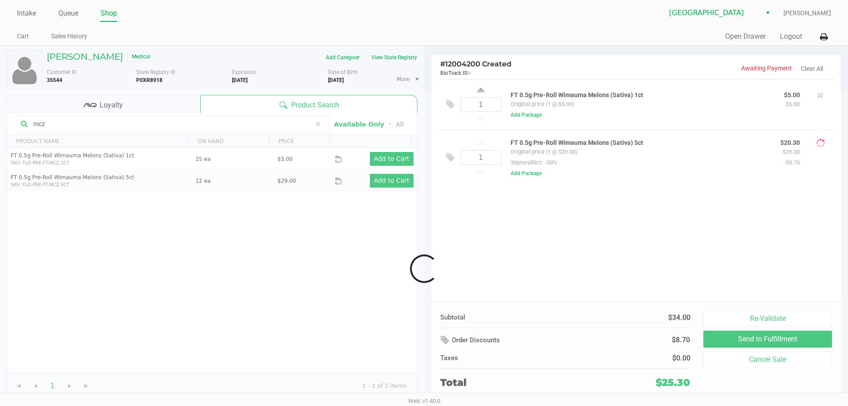
drag, startPoint x: 828, startPoint y: 143, endPoint x: 569, endPoint y: 178, distance: 261.5
click at [426, 227] on div at bounding box center [424, 268] width 848 height 357
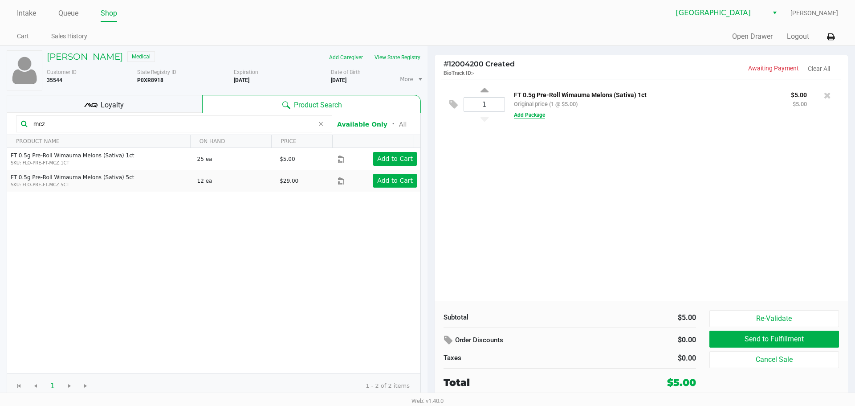
click at [426, 116] on button "Add Package" at bounding box center [529, 115] width 31 height 8
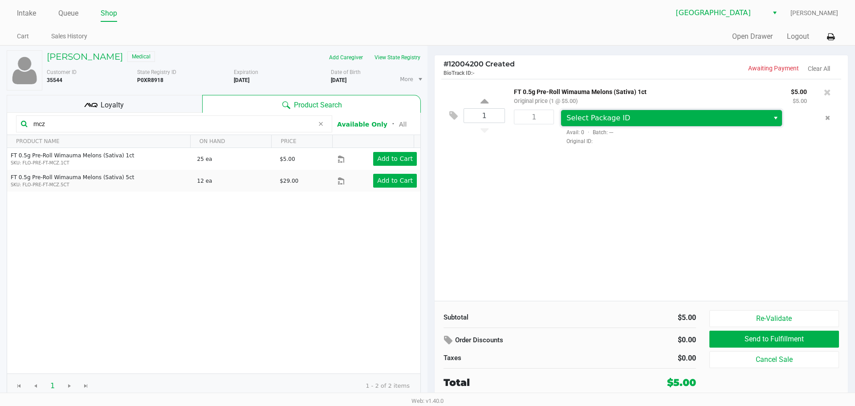
click at [426, 114] on span "Select Package ID" at bounding box center [598, 118] width 64 height 8
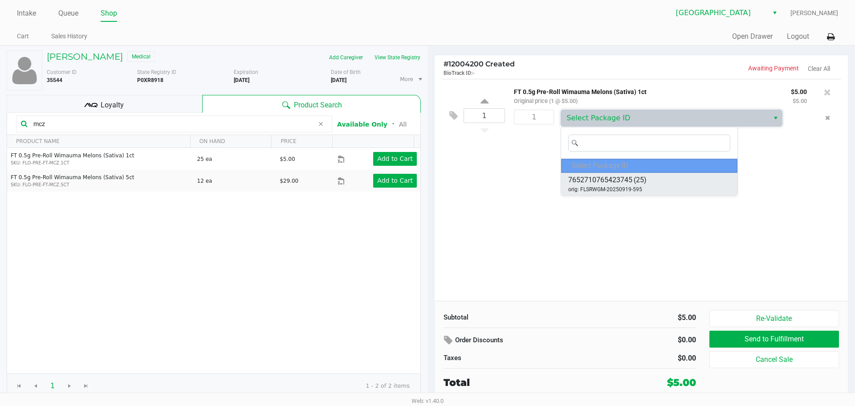
click at [426, 184] on span "7652710765423745" at bounding box center [600, 180] width 64 height 11
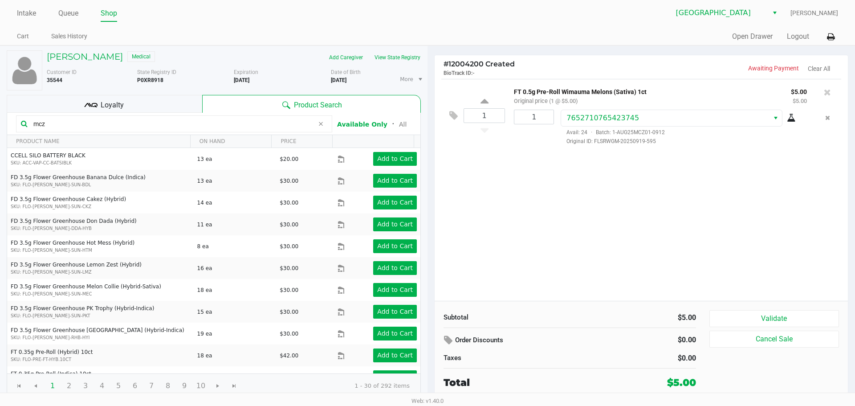
click at [426, 224] on div "1 FT 0.5g Pre-Roll Wimauma Melons (Sativa) 1ct Original price (1 @ $5.00) $5.00…" at bounding box center [641, 190] width 413 height 222
click at [426, 317] on button "Validate" at bounding box center [774, 318] width 130 height 17
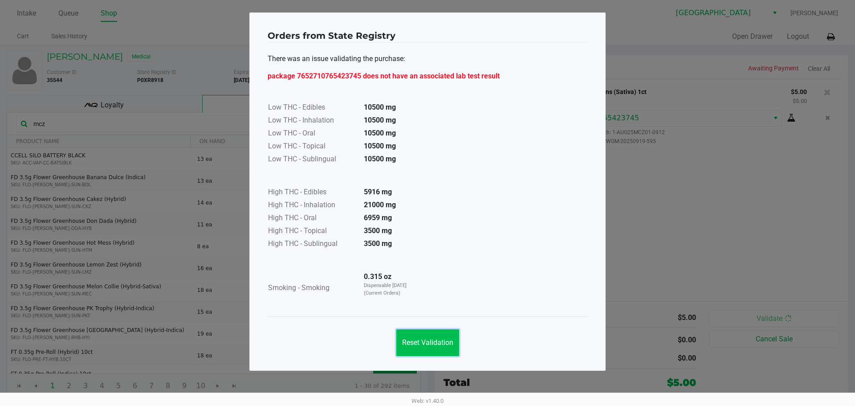
click at [426, 346] on button "Reset Validation" at bounding box center [427, 342] width 63 height 27
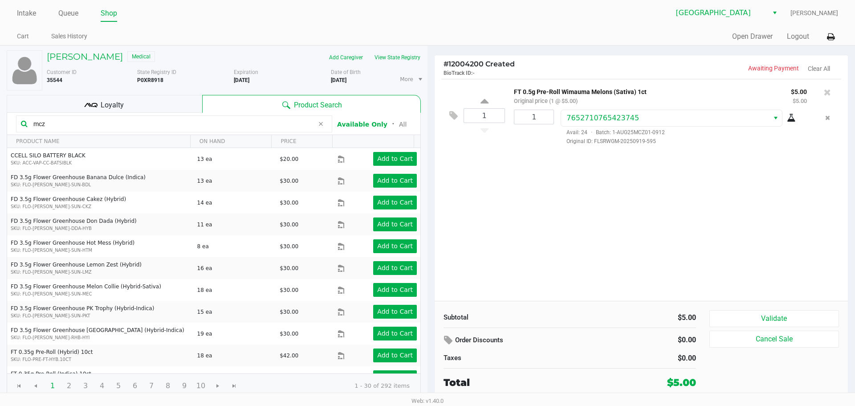
click at [426, 248] on ngb-modal-window "Orders from State Registry There was an issue validating the purchase: package …" at bounding box center [427, 203] width 855 height 406
click at [426, 248] on div "1 FT 0.5g Pre-Roll Wimauma Melons (Sativa) 1ct Original price (1 @ $5.00) $5.00…" at bounding box center [641, 190] width 413 height 222
click at [83, 125] on input "mcz" at bounding box center [172, 123] width 284 height 13
click at [426, 198] on div "1 FT 0.5g Pre-Roll Wimauma Melons (Sativa) 1ct Original price (1 @ $5.00) $5.00…" at bounding box center [641, 190] width 413 height 222
click at [426, 94] on icon at bounding box center [827, 92] width 7 height 9
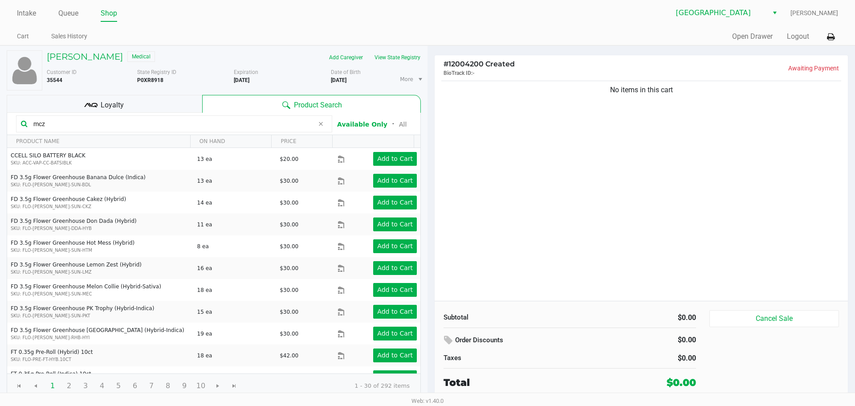
drag, startPoint x: 53, startPoint y: 125, endPoint x: 7, endPoint y: 125, distance: 45.9
click at [10, 125] on kendo-grid-toolbar "mcz Available Only ᛫ All" at bounding box center [213, 124] width 413 height 22
type input "mcz"
click at [426, 205] on div "No items in this cart" at bounding box center [641, 190] width 413 height 222
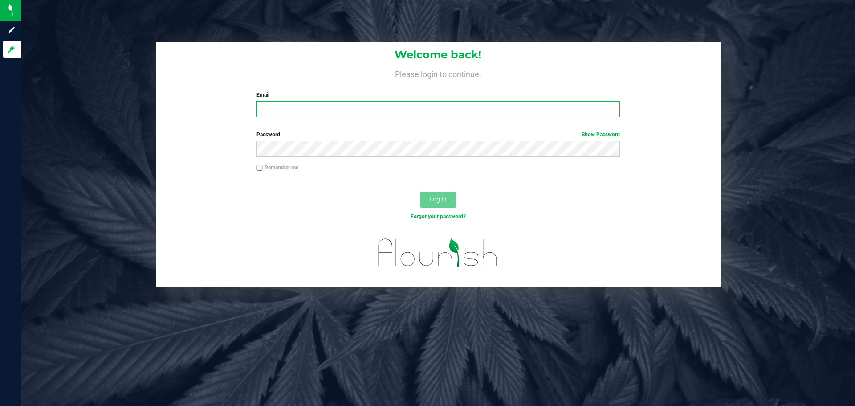
drag, startPoint x: 303, startPoint y: 113, endPoint x: 303, endPoint y: 74, distance: 38.3
click at [303, 112] on input "Email" at bounding box center [437, 109] width 363 height 16
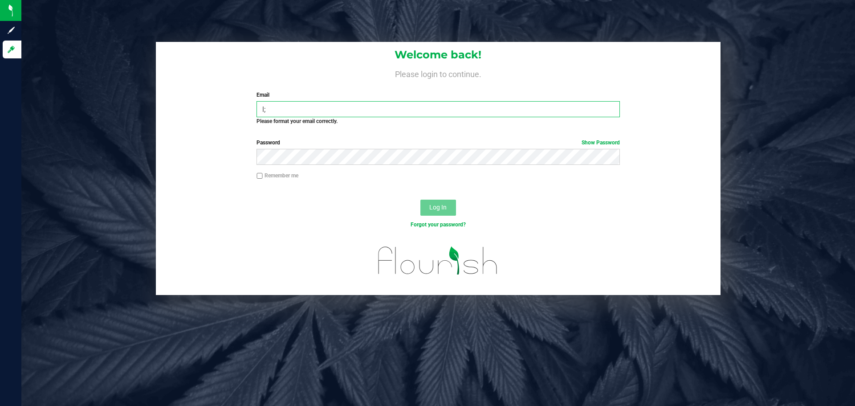
type input "l"
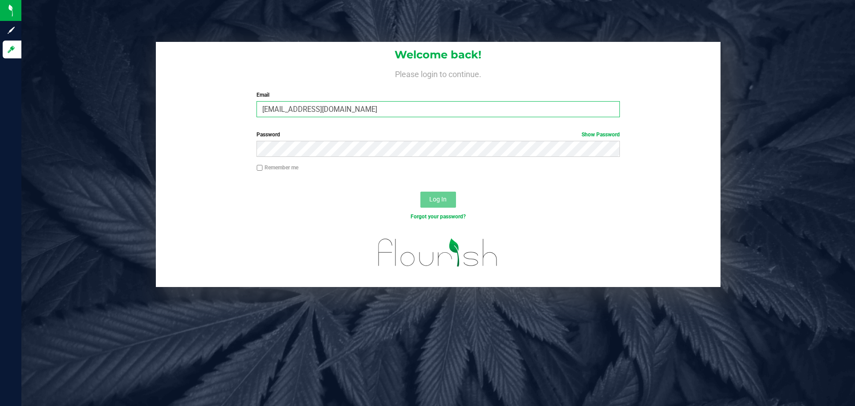
type input "[EMAIL_ADDRESS][DOMAIN_NAME]"
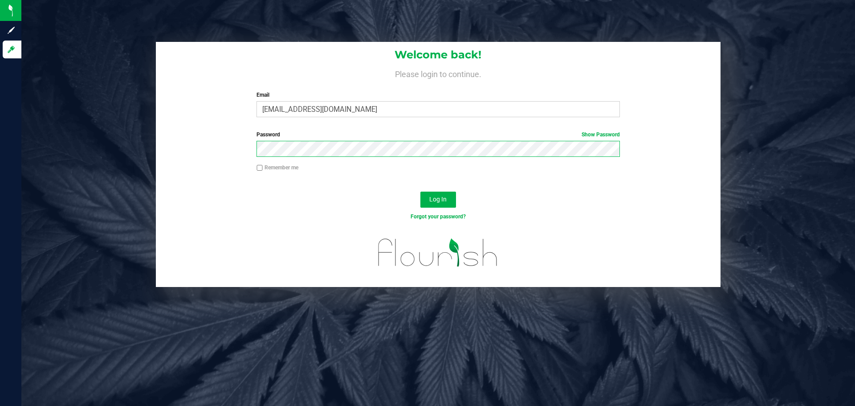
click at [420, 191] on button "Log In" at bounding box center [438, 199] width 36 height 16
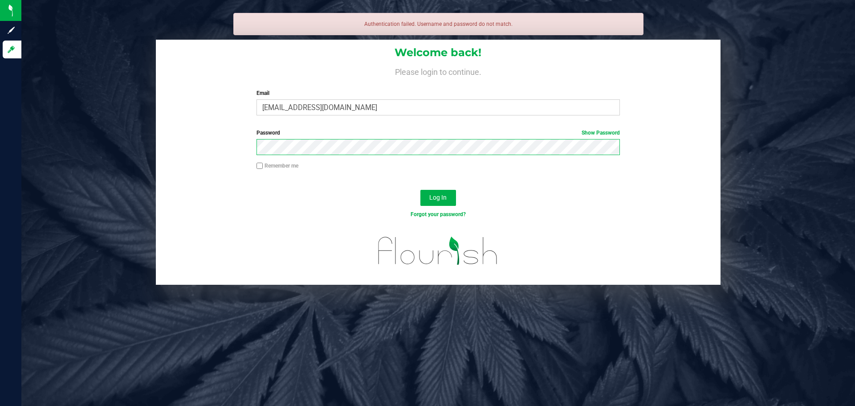
click at [420, 190] on button "Log In" at bounding box center [438, 198] width 36 height 16
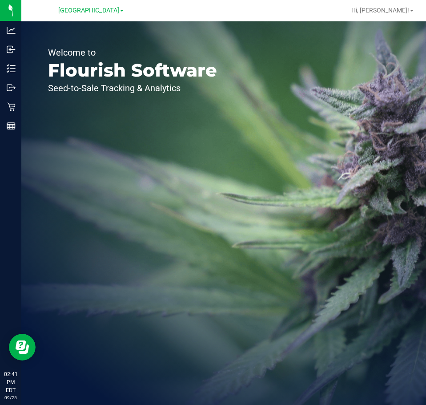
drag, startPoint x: 217, startPoint y: 217, endPoint x: 208, endPoint y: 219, distance: 9.5
click at [216, 217] on div "Welcome to Flourish Software Seed-to-Sale Tracking & Analytics" at bounding box center [132, 213] width 223 height 384
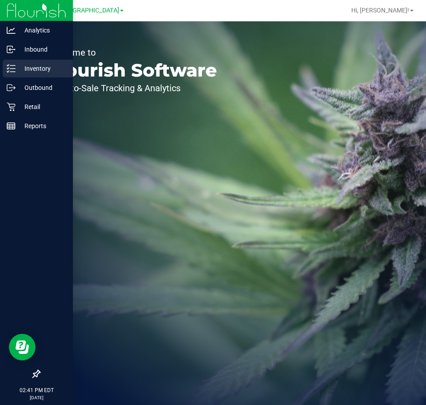
click at [38, 69] on p "Inventory" at bounding box center [42, 68] width 53 height 11
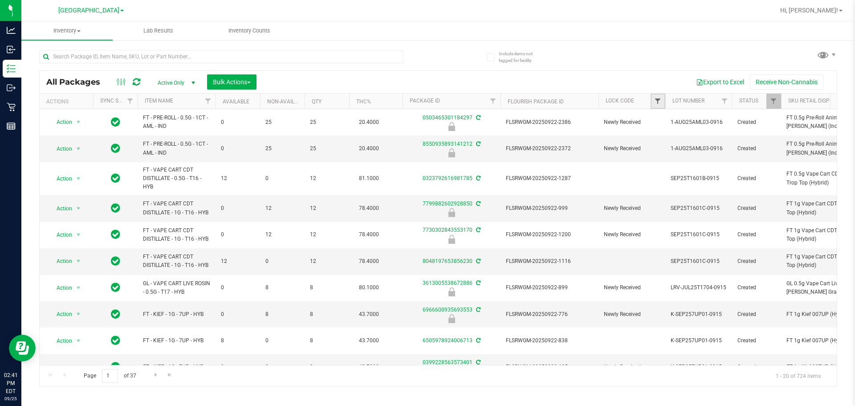
click at [658, 100] on span "Filter" at bounding box center [657, 100] width 7 height 7
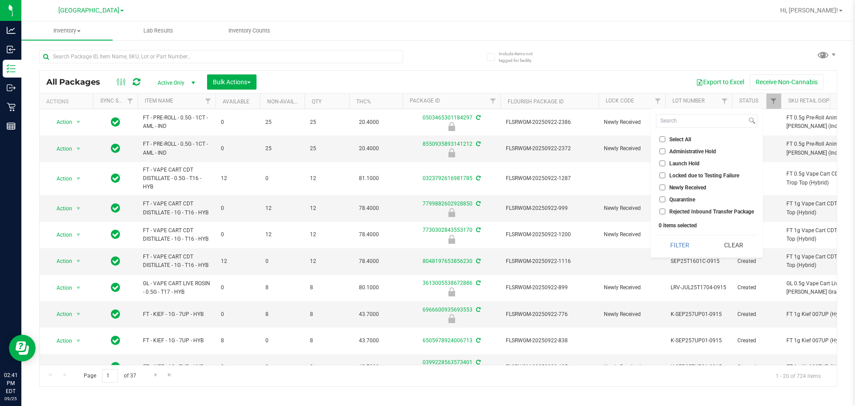
click at [689, 188] on span "Newly Received" at bounding box center [687, 187] width 37 height 5
click at [665, 188] on input "Newly Received" at bounding box center [662, 187] width 6 height 6
checkbox input "true"
click at [678, 244] on button "Filter" at bounding box center [680, 245] width 48 height 20
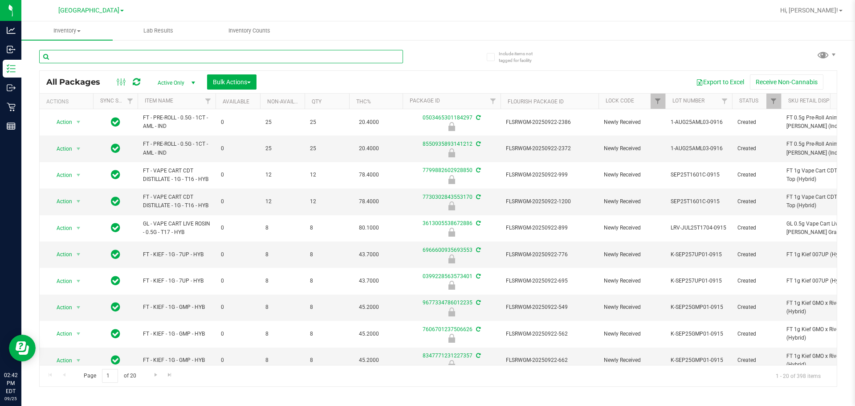
click at [68, 58] on input "text" at bounding box center [221, 56] width 364 height 13
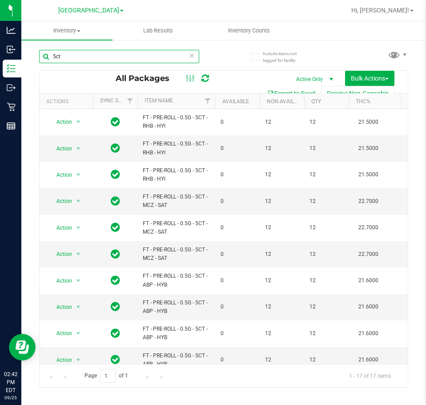
type input "5ct"
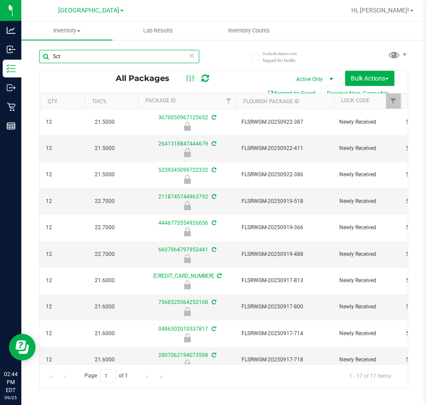
scroll to position [0, 500]
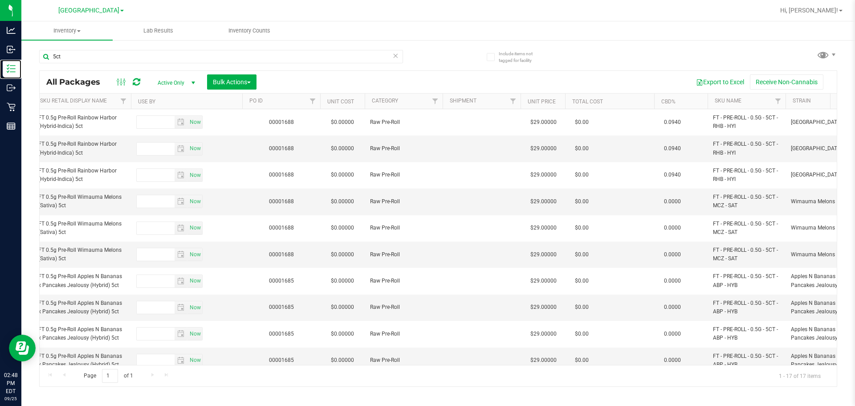
drag, startPoint x: 37, startPoint y: 70, endPoint x: 137, endPoint y: 76, distance: 100.4
click at [0, 0] on p "Inventory" at bounding box center [0, 0] width 0 height 0
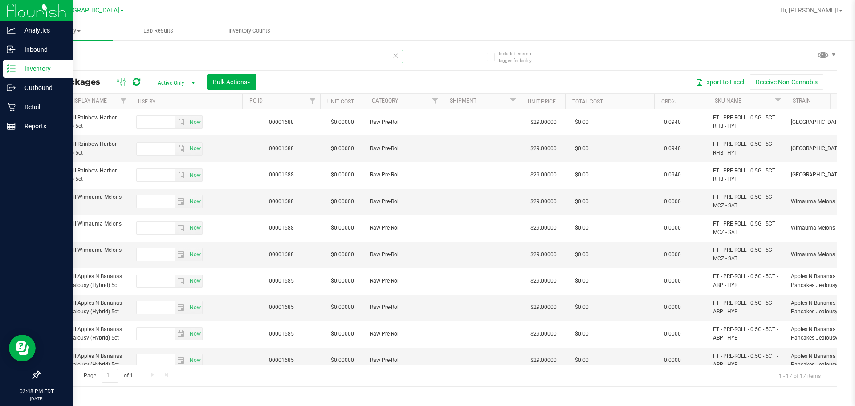
drag, startPoint x: 61, startPoint y: 62, endPoint x: 8, endPoint y: 61, distance: 52.5
click at [31, 64] on div "Include items not tagged for facility 5ct All Packages Active Only Active Only …" at bounding box center [437, 175] width 833 height 272
